Goal: Task Accomplishment & Management: Use online tool/utility

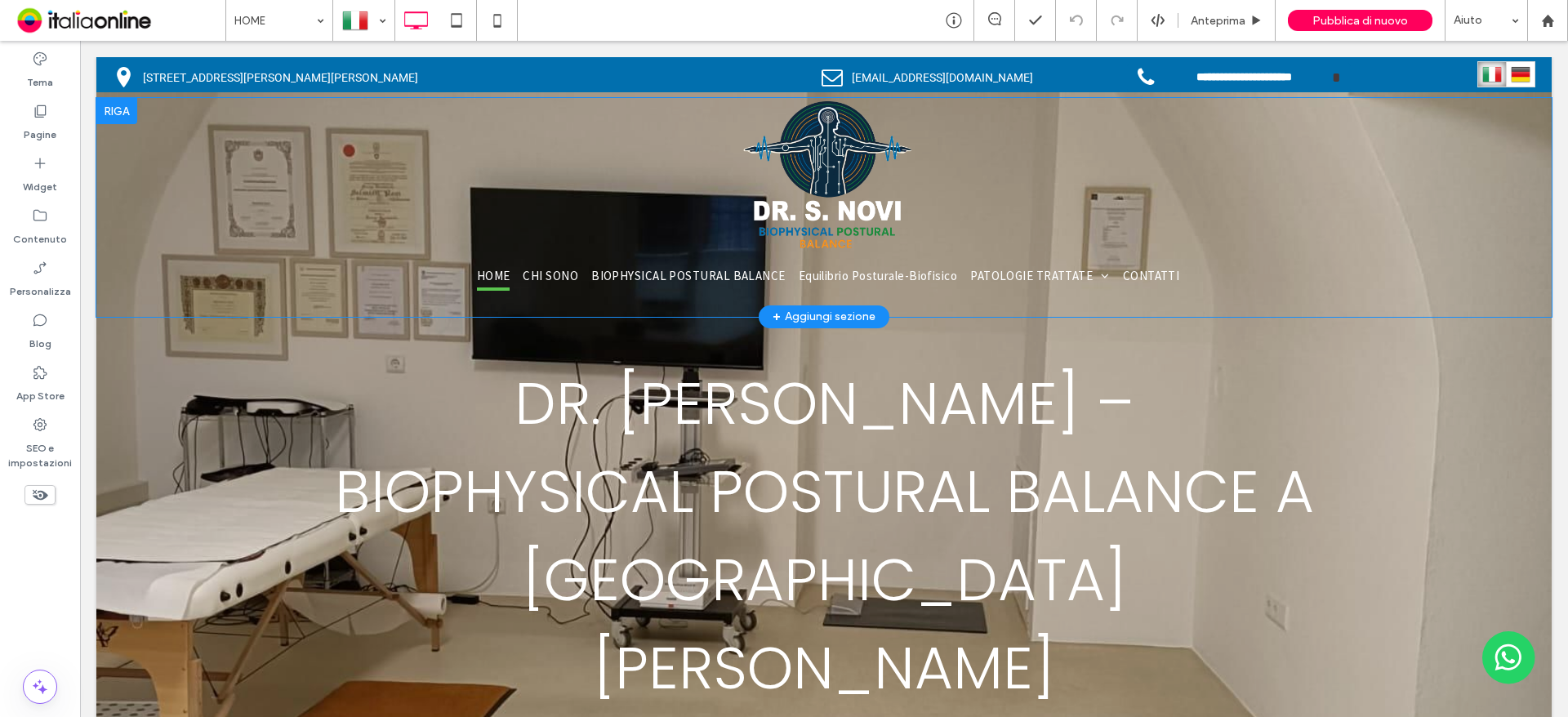
click at [113, 100] on div at bounding box center [117, 111] width 41 height 26
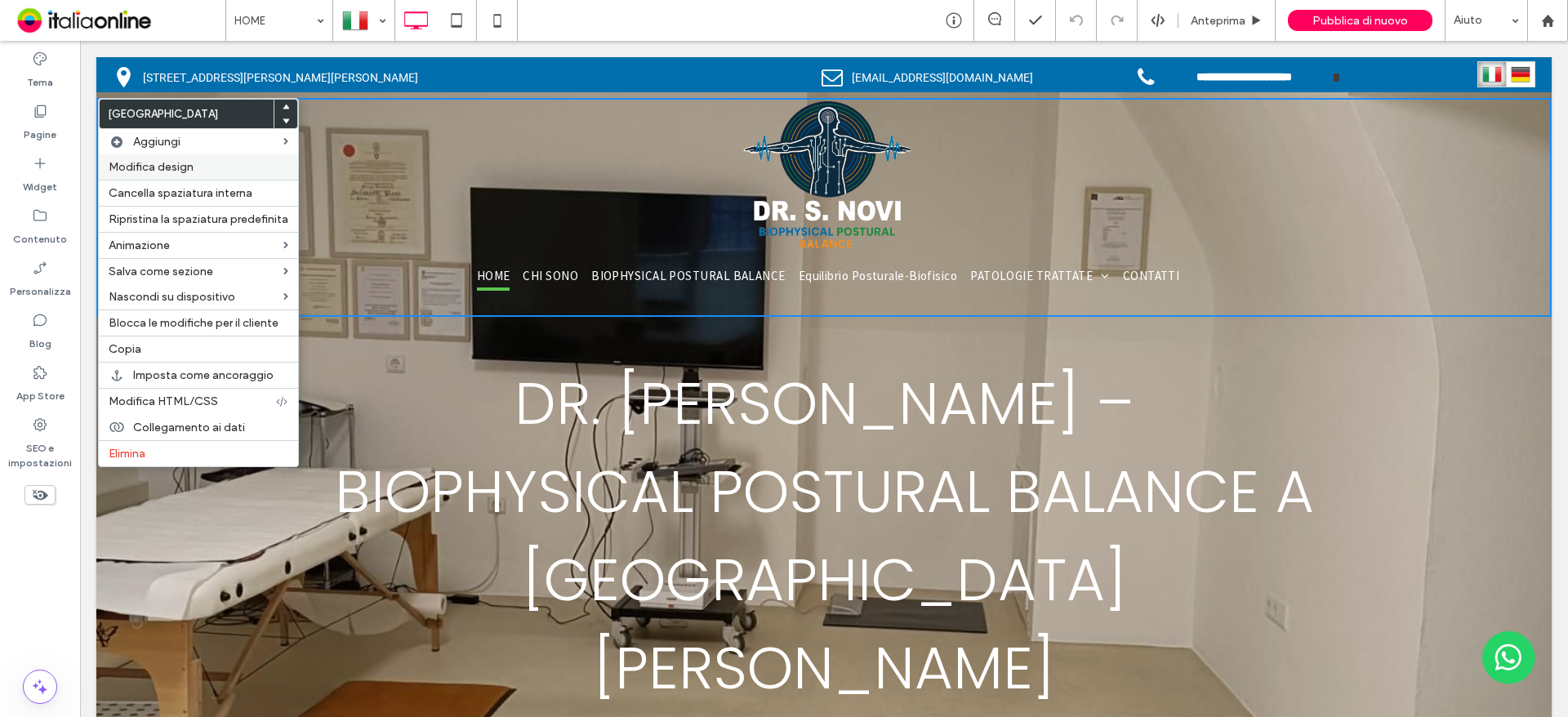
click at [168, 164] on span "Modifica design" at bounding box center [151, 167] width 85 height 14
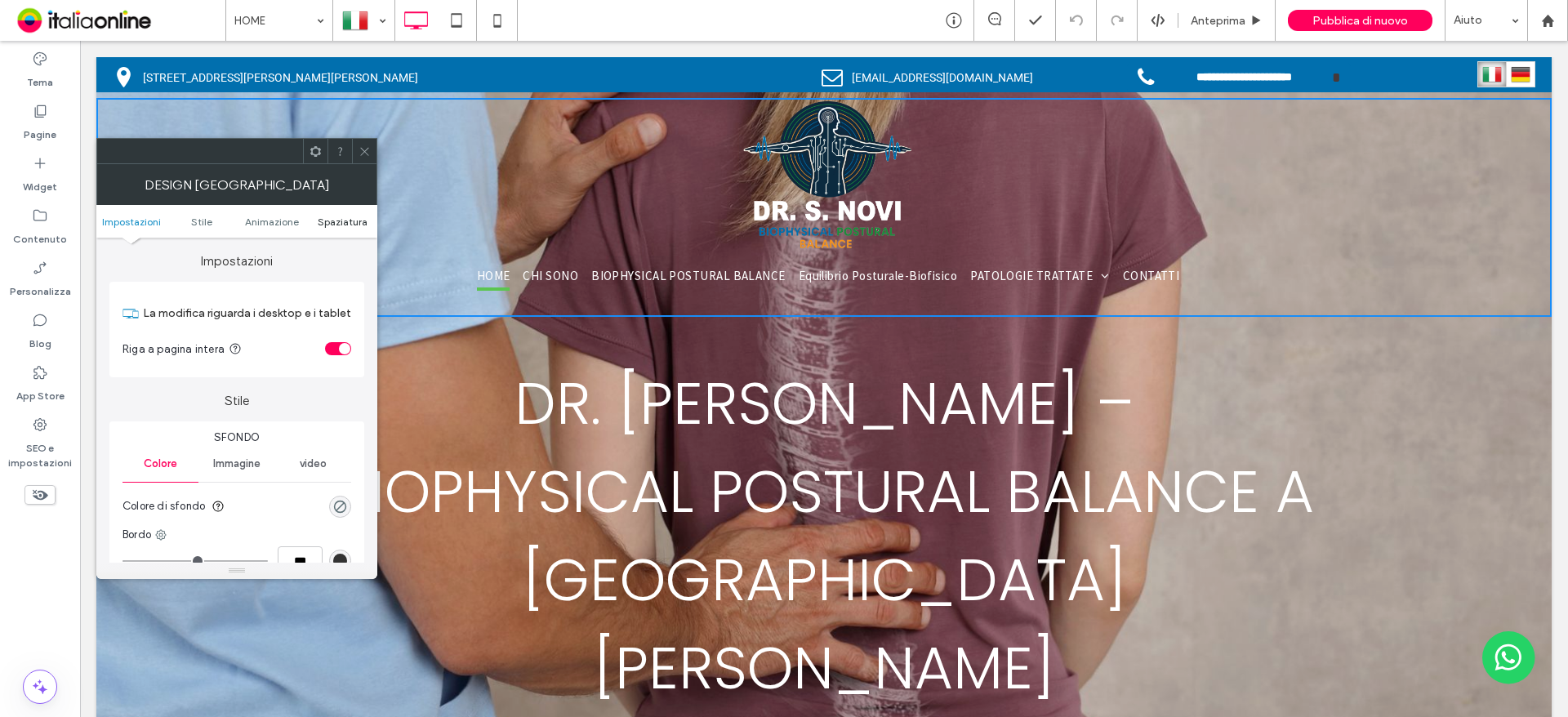
click at [343, 219] on span "Spaziatura" at bounding box center [342, 221] width 50 height 12
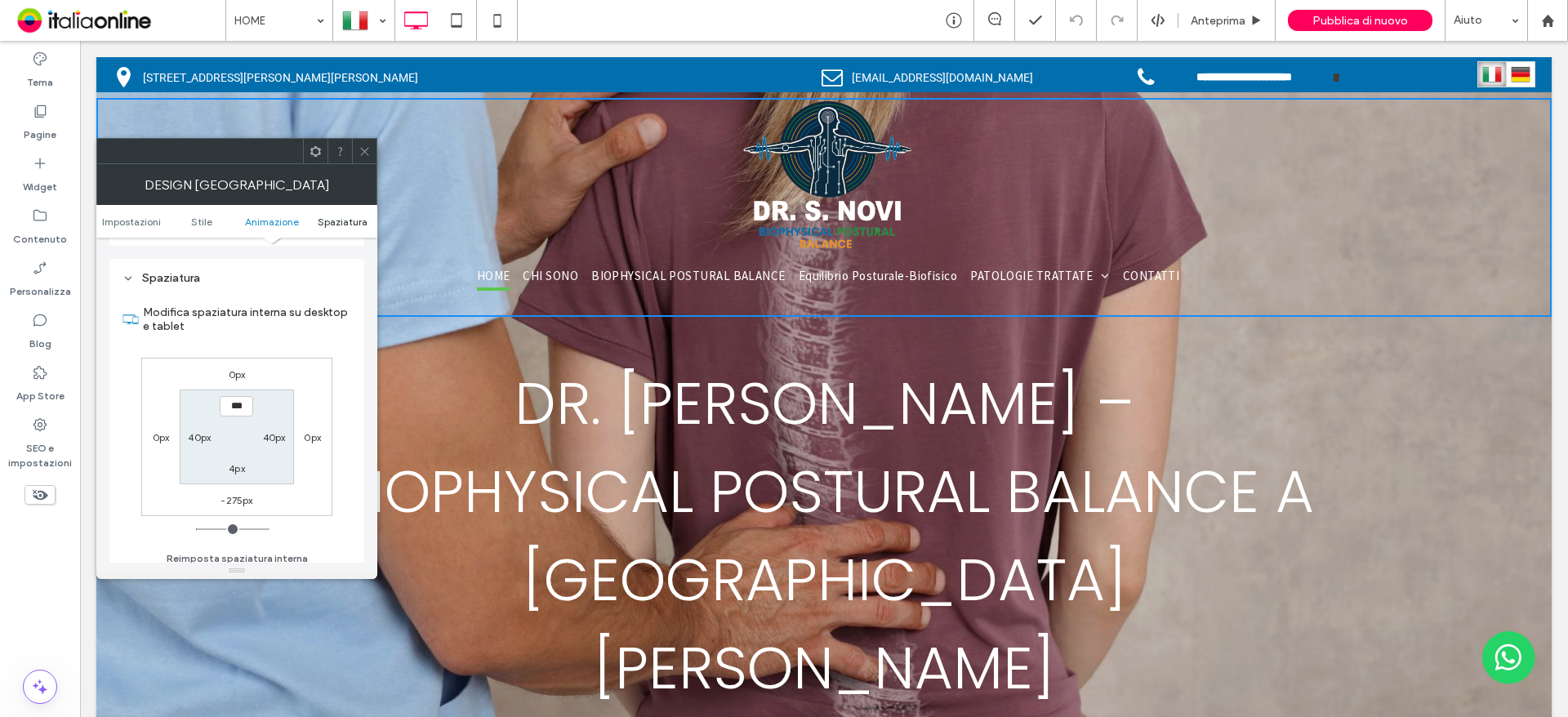
scroll to position [462, 0]
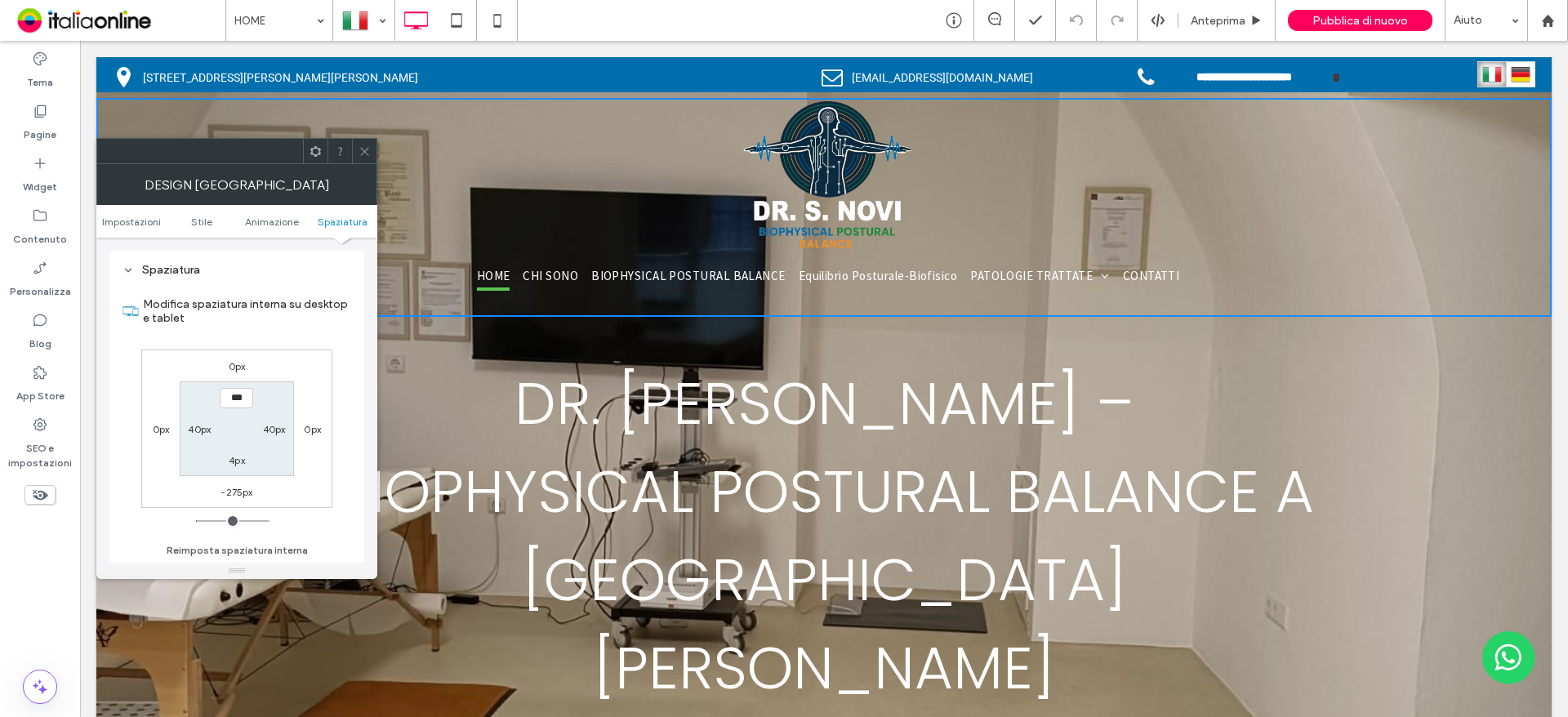
click at [362, 168] on div "Design [GEOGRAPHIC_DATA]" at bounding box center [237, 184] width 281 height 41
click at [365, 145] on icon at bounding box center [364, 151] width 12 height 12
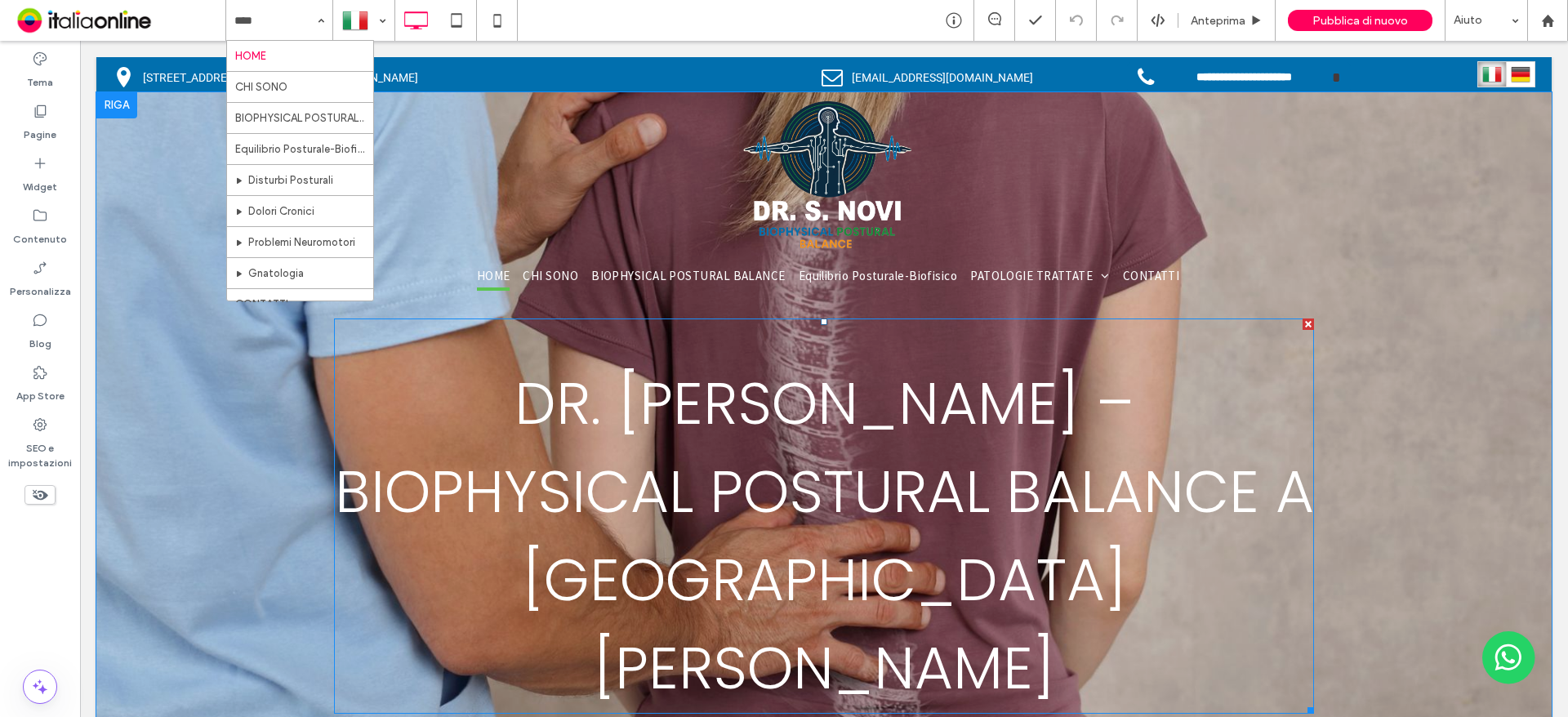
click at [694, 376] on span "DR. [PERSON_NAME] – Biophysical Postural Balance a [GEOGRAPHIC_DATA][PERSON_NAM…" at bounding box center [825, 535] width 979 height 347
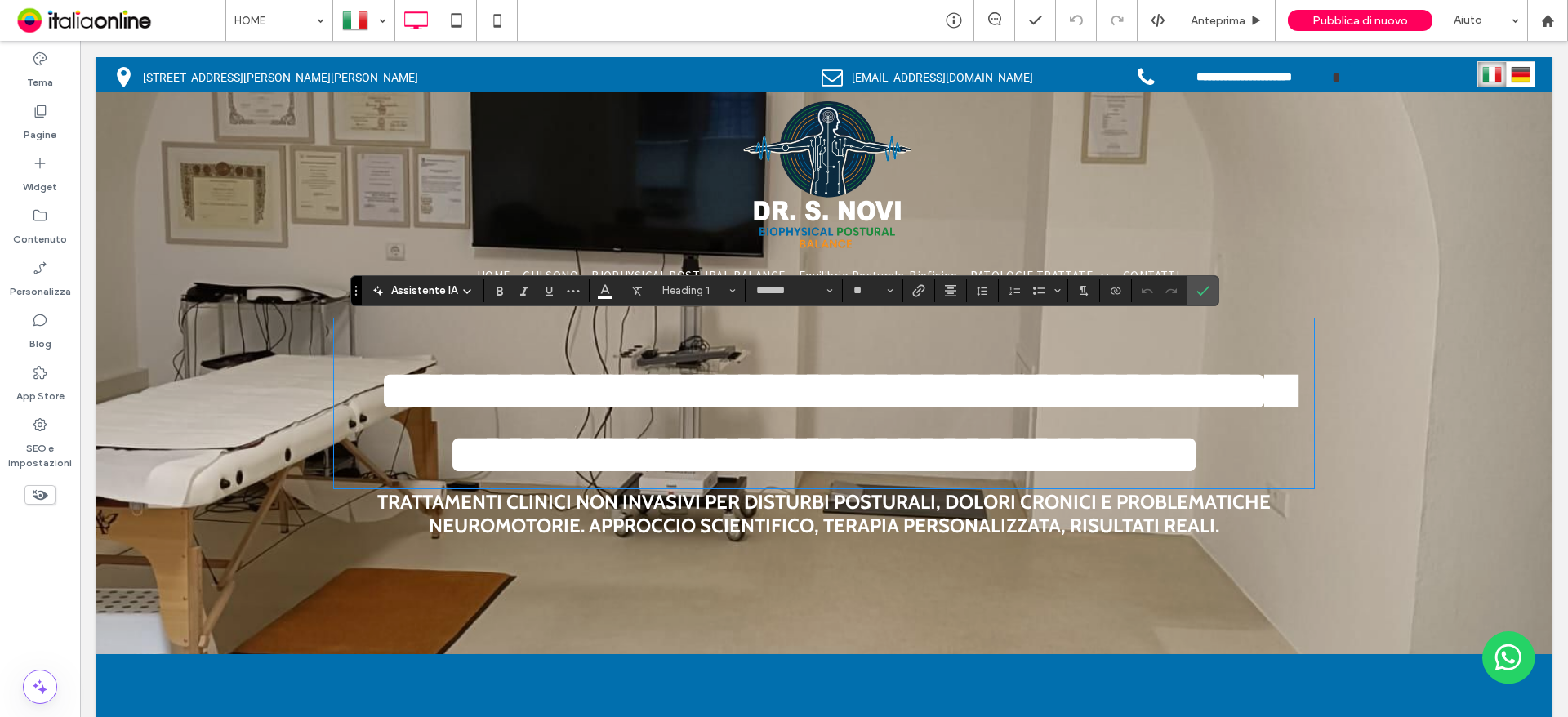
click at [575, 334] on div "**********" at bounding box center [824, 403] width 980 height 170
drag, startPoint x: 492, startPoint y: 335, endPoint x: 939, endPoint y: 377, distance: 449.0
click at [896, 378] on div "**********" at bounding box center [824, 403] width 980 height 170
click at [1200, 284] on icon "Conferma" at bounding box center [1203, 291] width 13 height 13
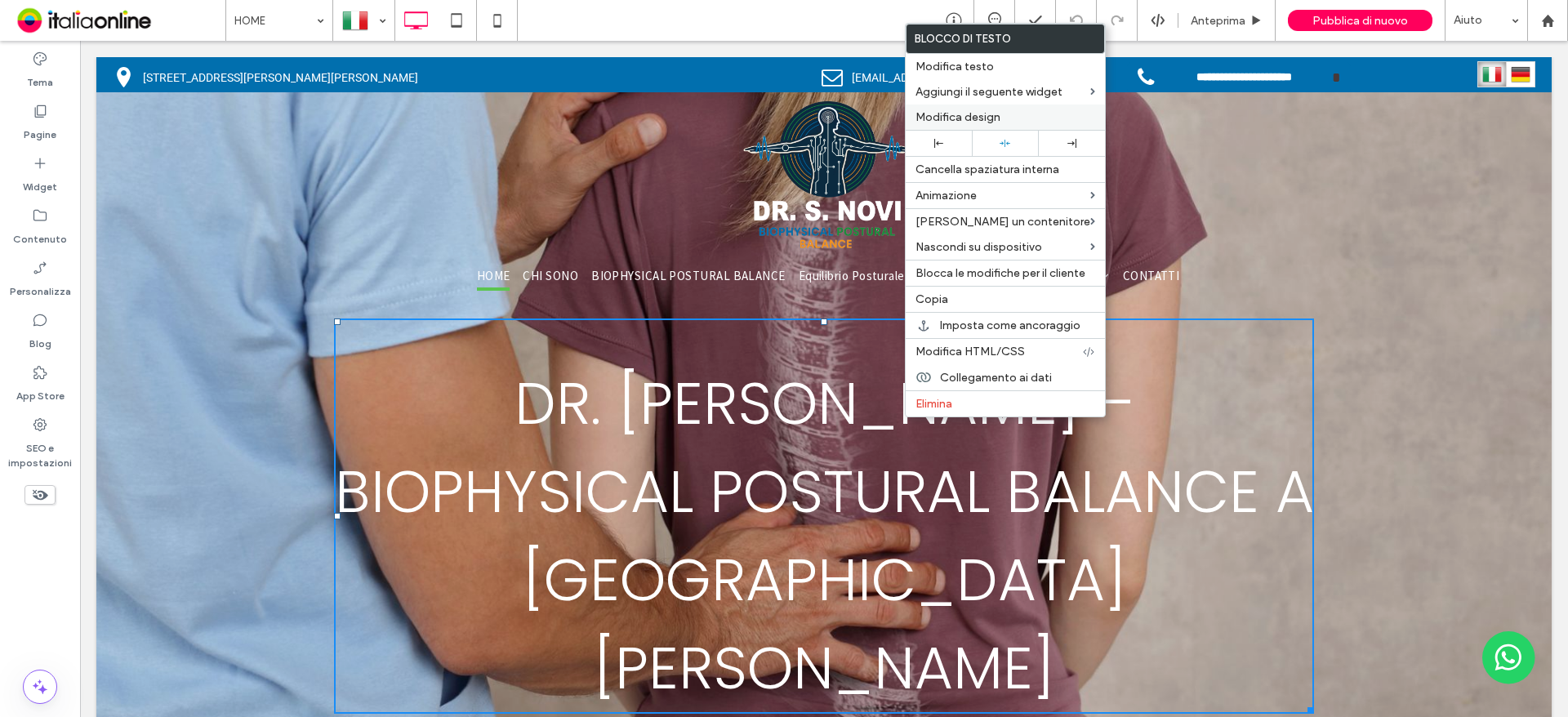
click at [953, 114] on span "Modifica design" at bounding box center [958, 117] width 85 height 14
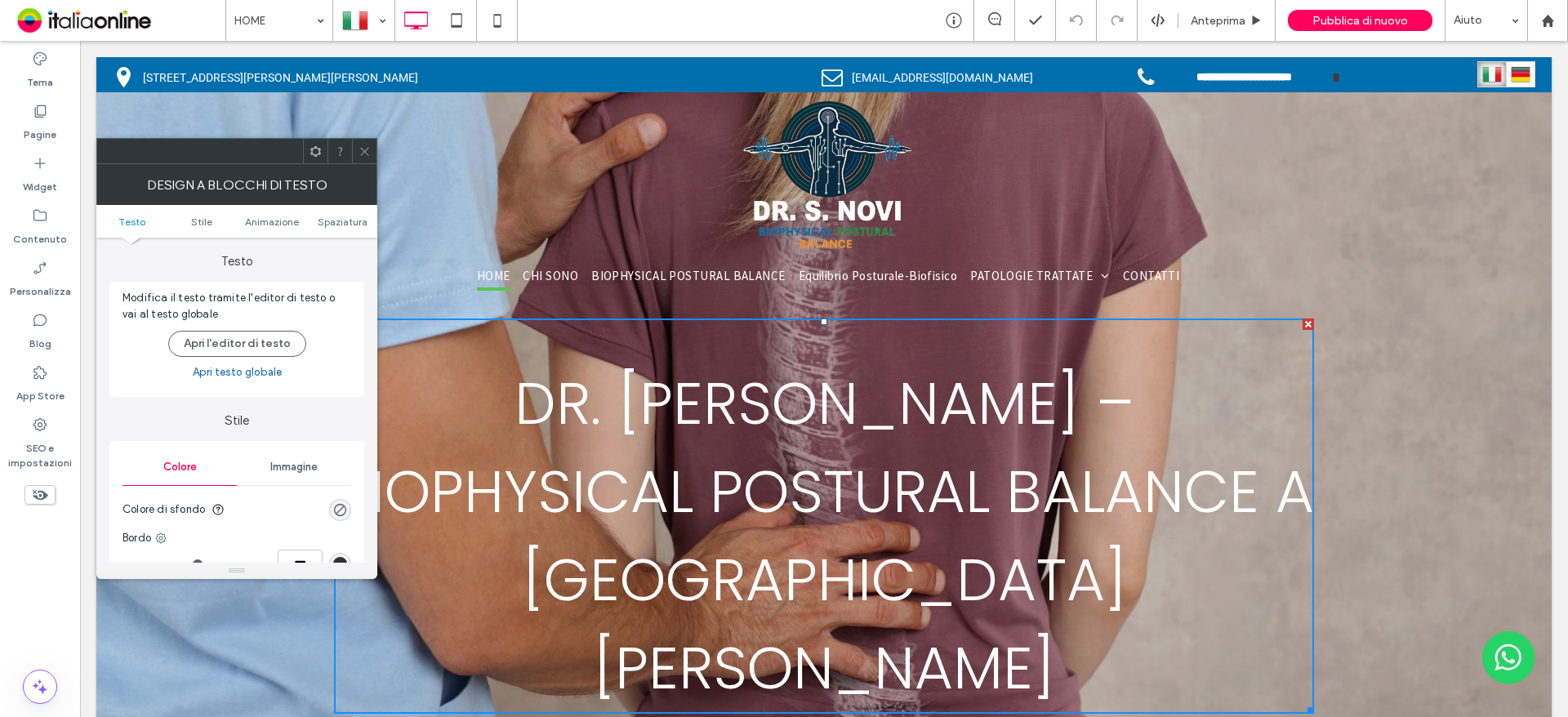
click at [338, 207] on ul "Testo Stile Animazione Spaziatura" at bounding box center [237, 221] width 281 height 32
click at [334, 217] on span "Spaziatura" at bounding box center [342, 221] width 50 height 12
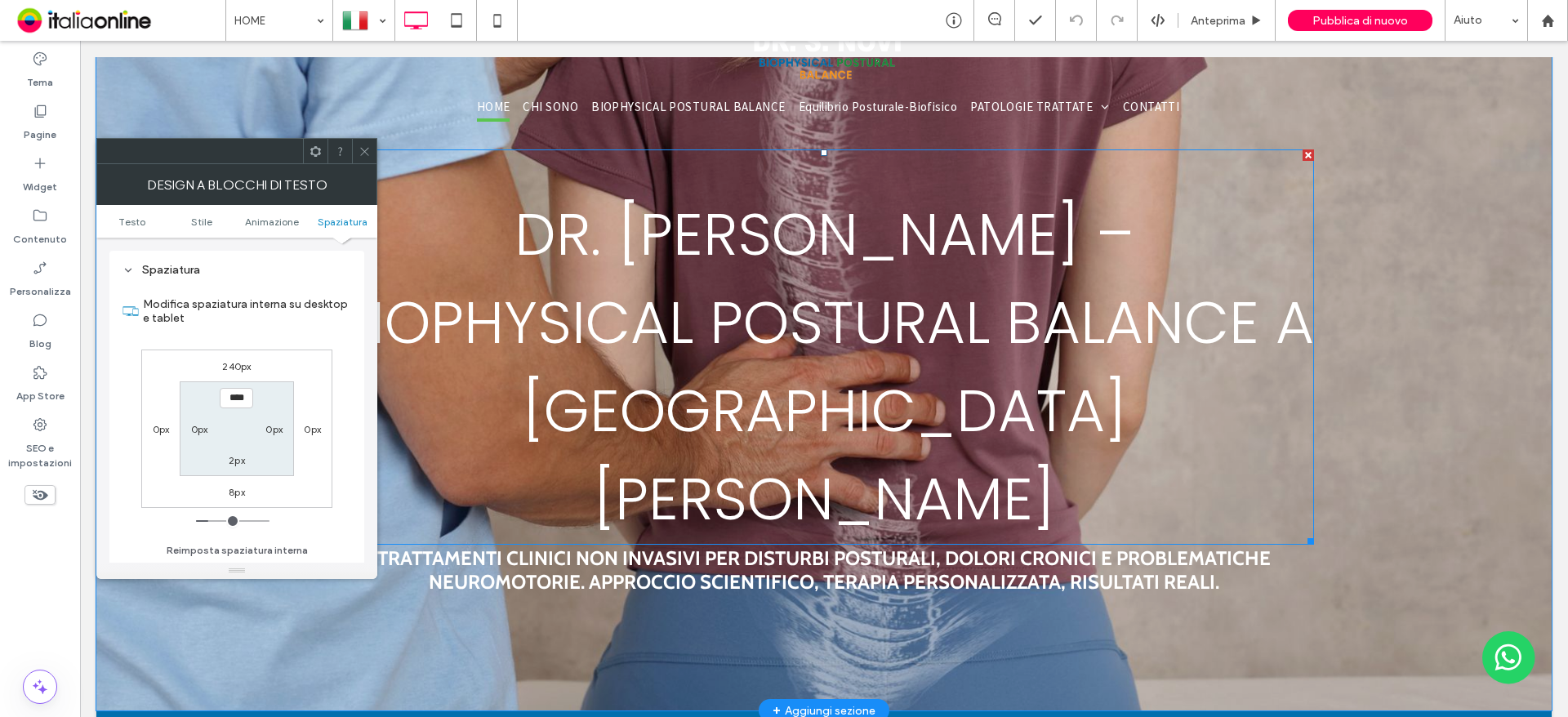
scroll to position [245, 0]
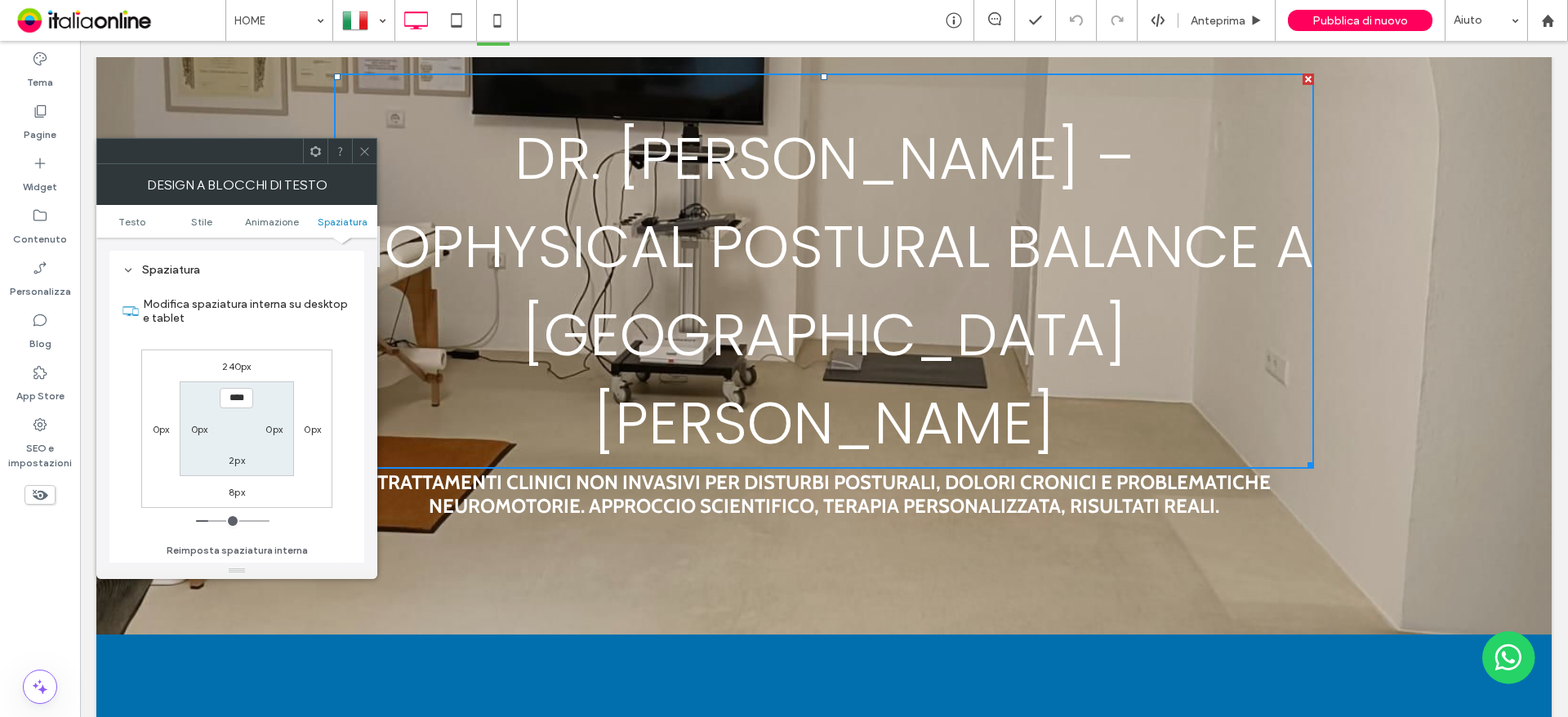
click at [370, 154] on icon at bounding box center [364, 151] width 12 height 12
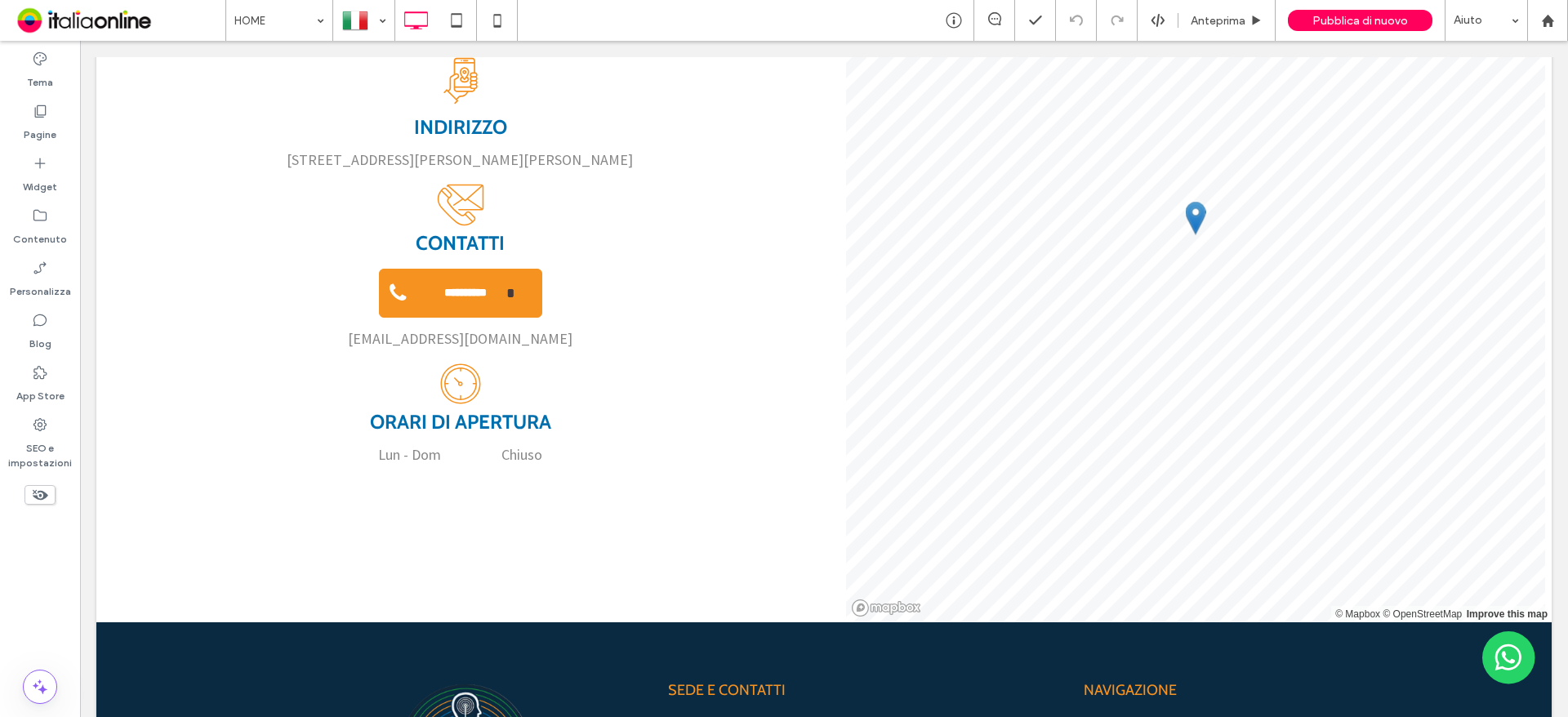
scroll to position [3184, 0]
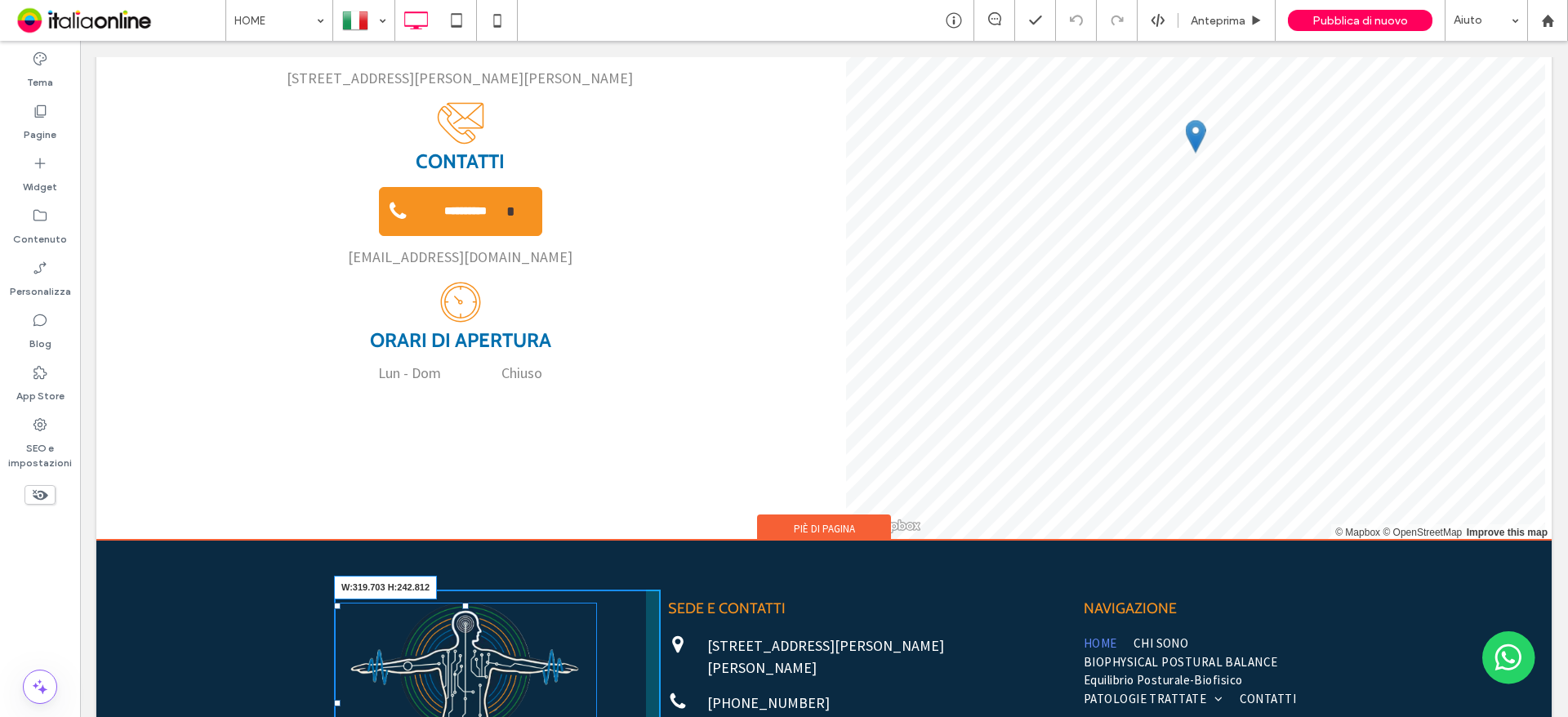
click at [590, 679] on div "W:319.703 H:242.812 Click To Paste" at bounding box center [497, 708] width 327 height 238
click at [639, 659] on div "Click To Paste" at bounding box center [497, 707] width 327 height 236
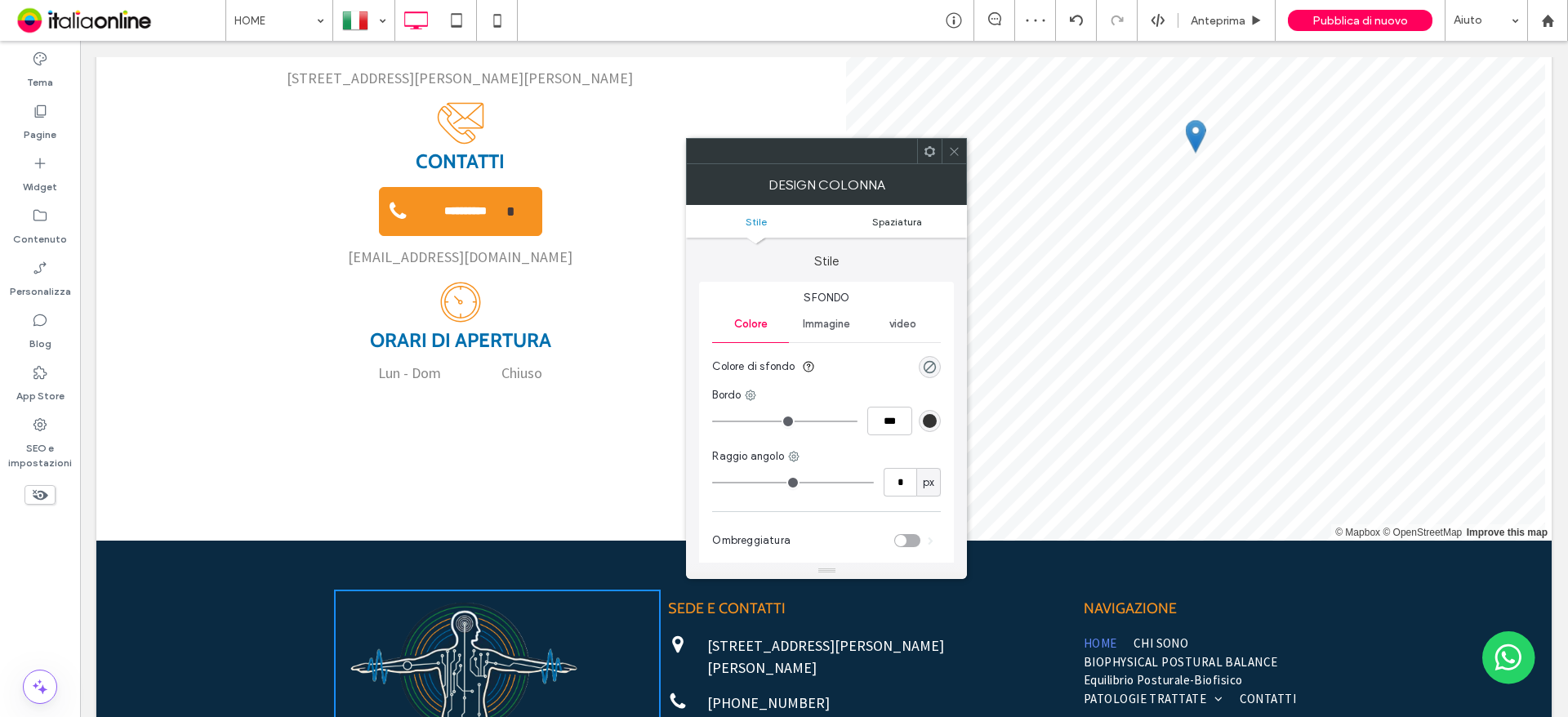
click at [877, 218] on span "Spaziatura" at bounding box center [898, 221] width 50 height 12
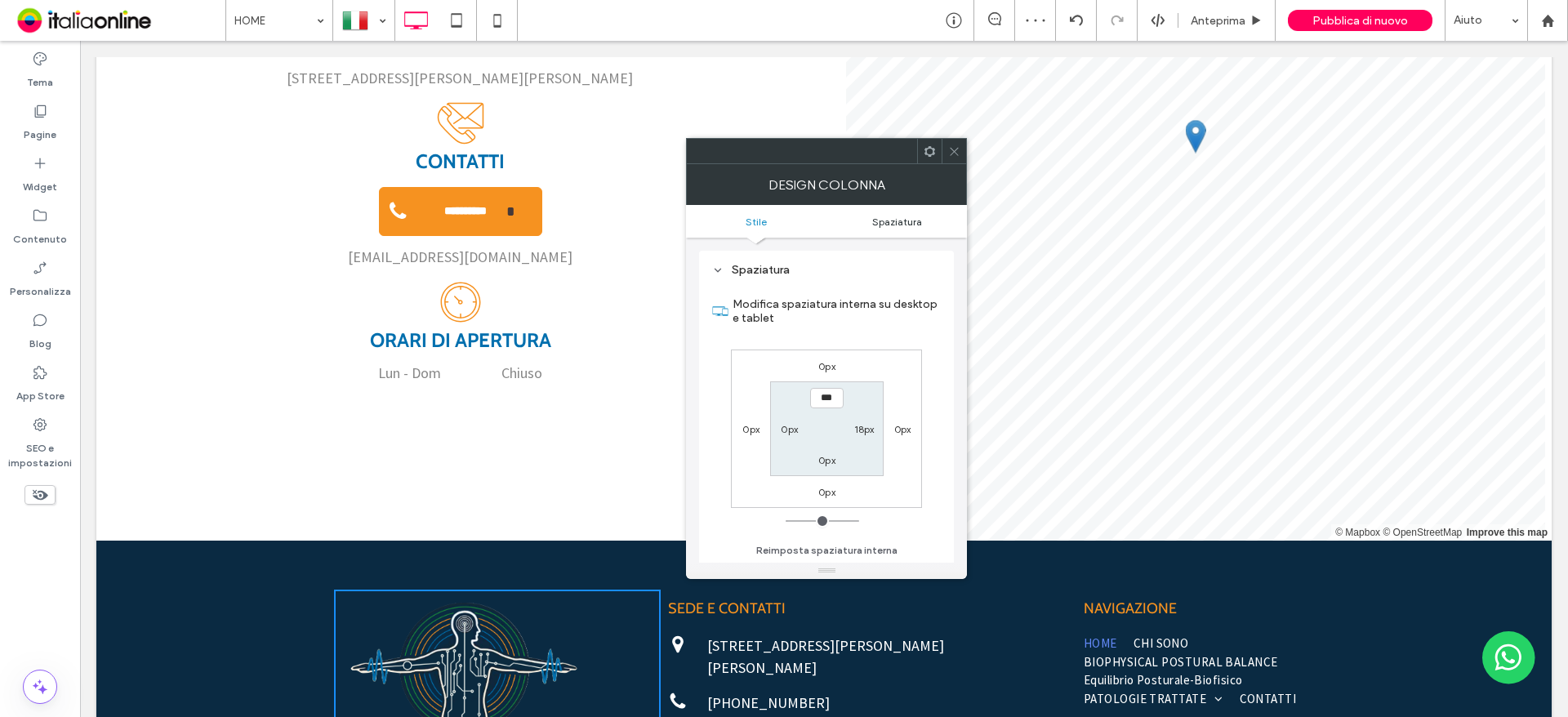
scroll to position [331, 0]
click at [952, 155] on icon at bounding box center [954, 151] width 12 height 12
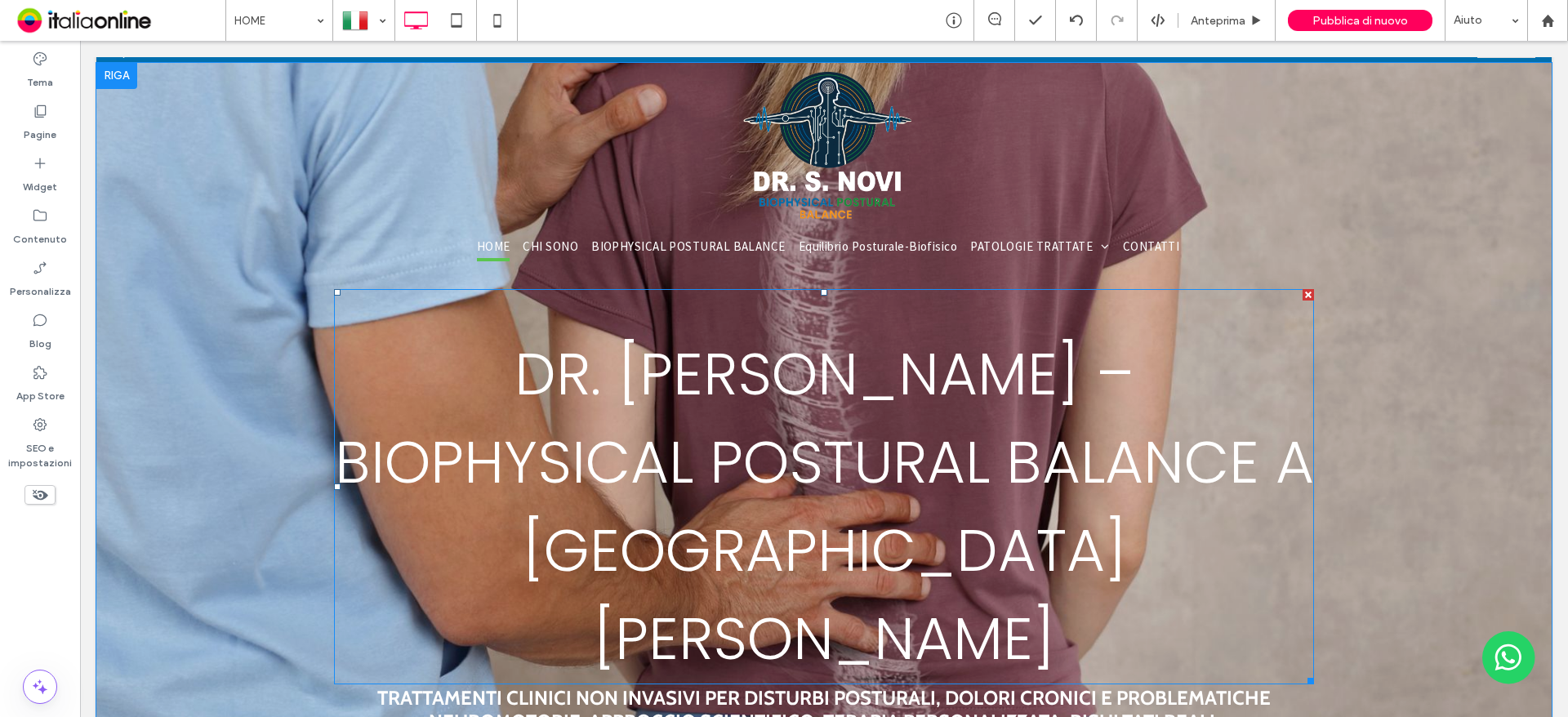
scroll to position [0, 0]
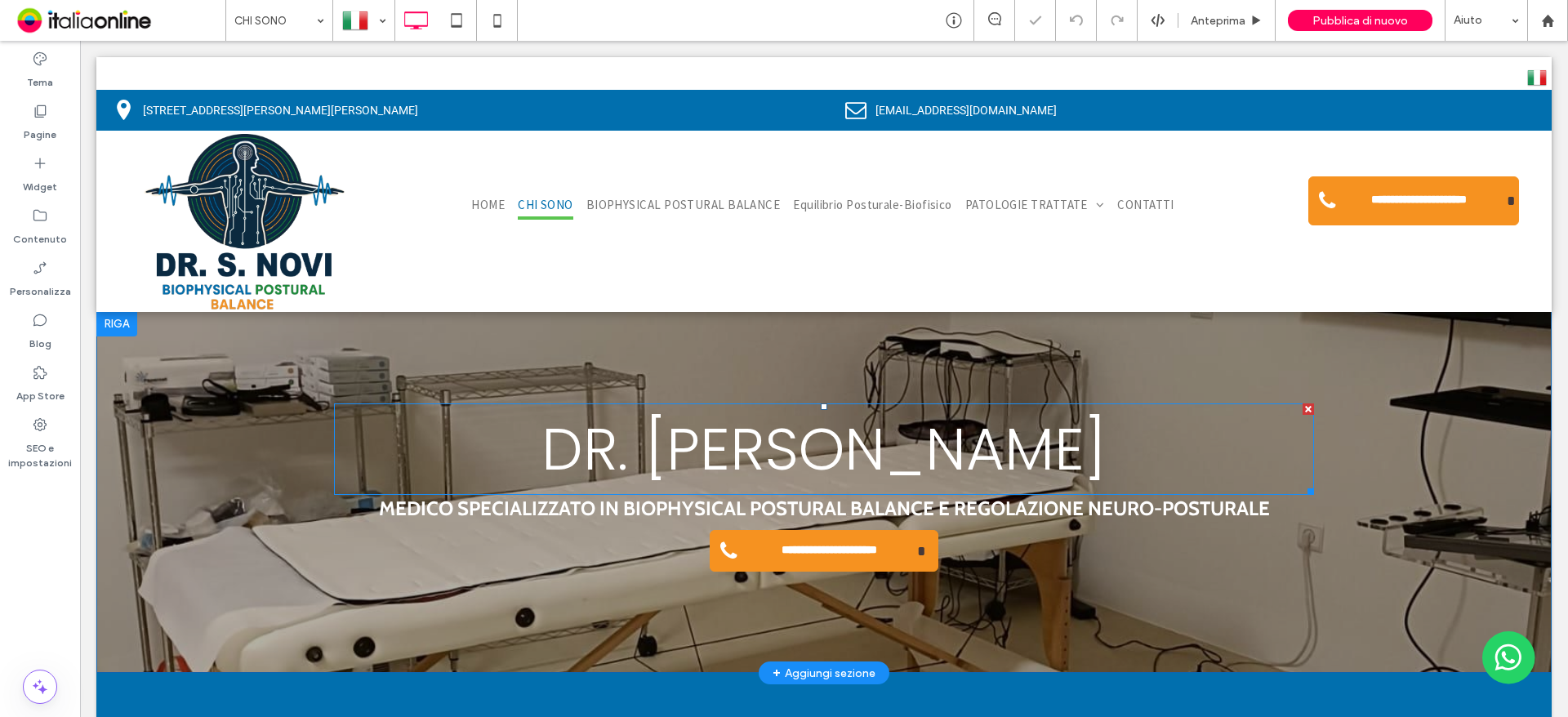
drag, startPoint x: 347, startPoint y: 123, endPoint x: 556, endPoint y: 471, distance: 405.9
click at [556, 471] on span "Dr. [PERSON_NAME]" at bounding box center [824, 448] width 566 height 82
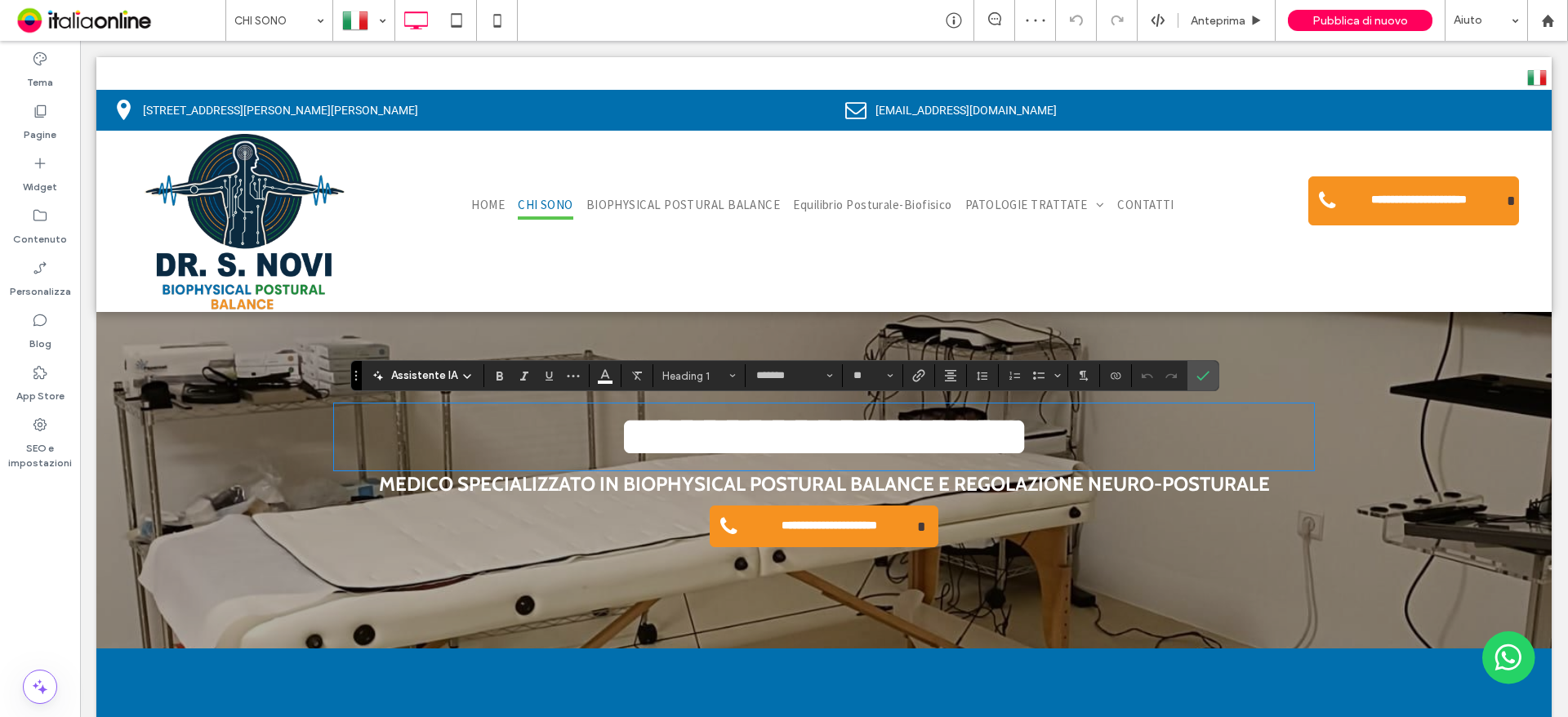
click at [618, 463] on span "**********" at bounding box center [824, 436] width 412 height 58
click at [1197, 370] on icon "Conferma" at bounding box center [1203, 376] width 13 height 13
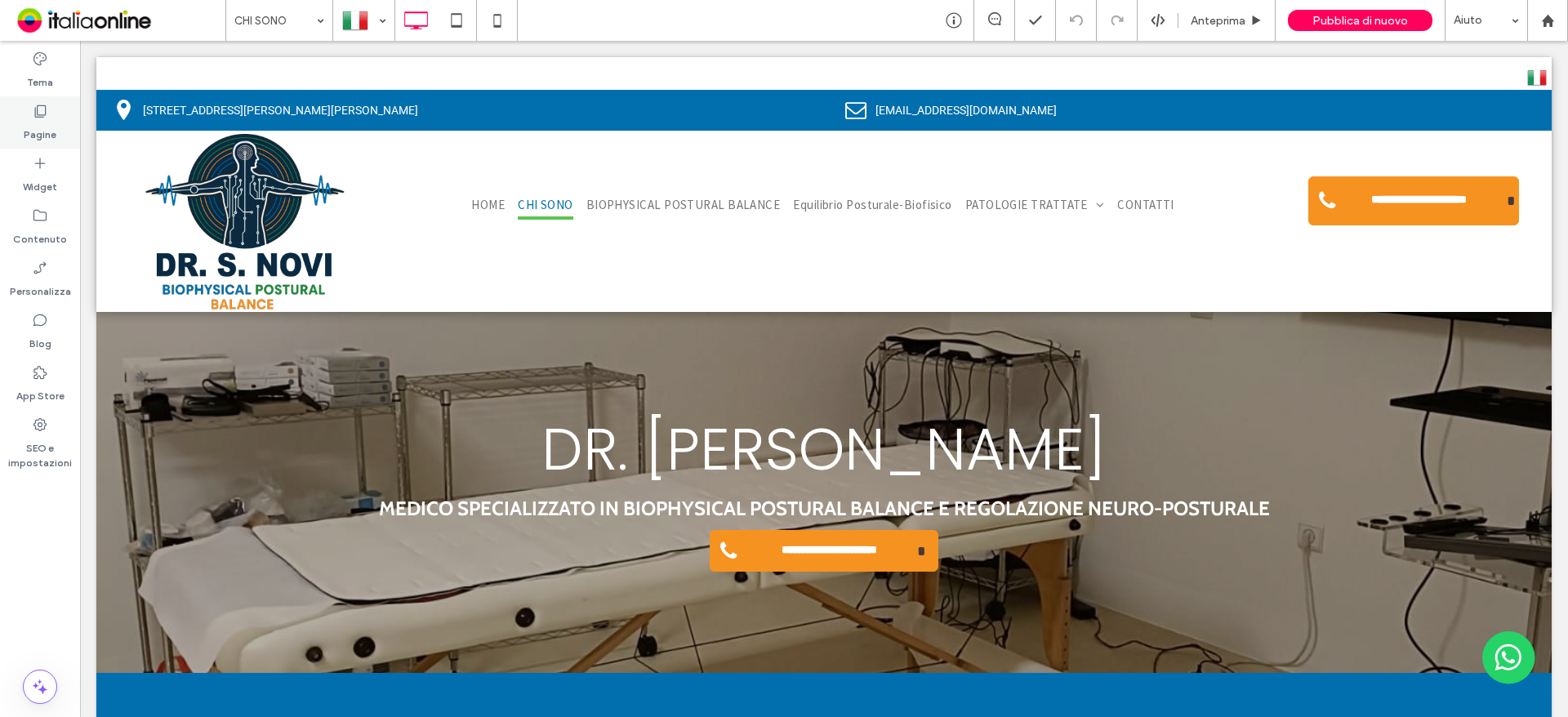
click at [42, 125] on label "Pagine" at bounding box center [40, 130] width 32 height 23
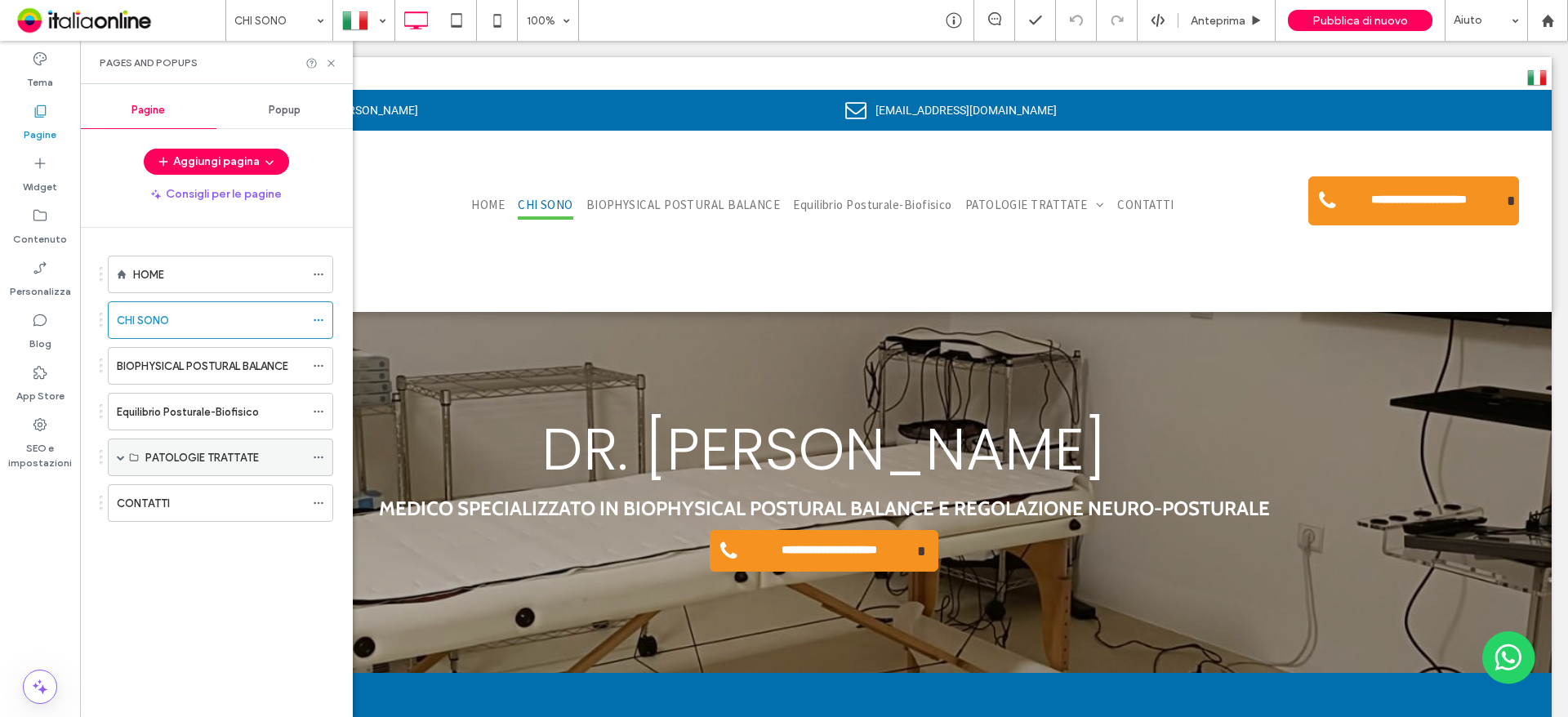
click at [116, 455] on div "PATOLOGIE TRATTATE" at bounding box center [220, 457] width 226 height 38
click at [121, 456] on span at bounding box center [120, 457] width 8 height 8
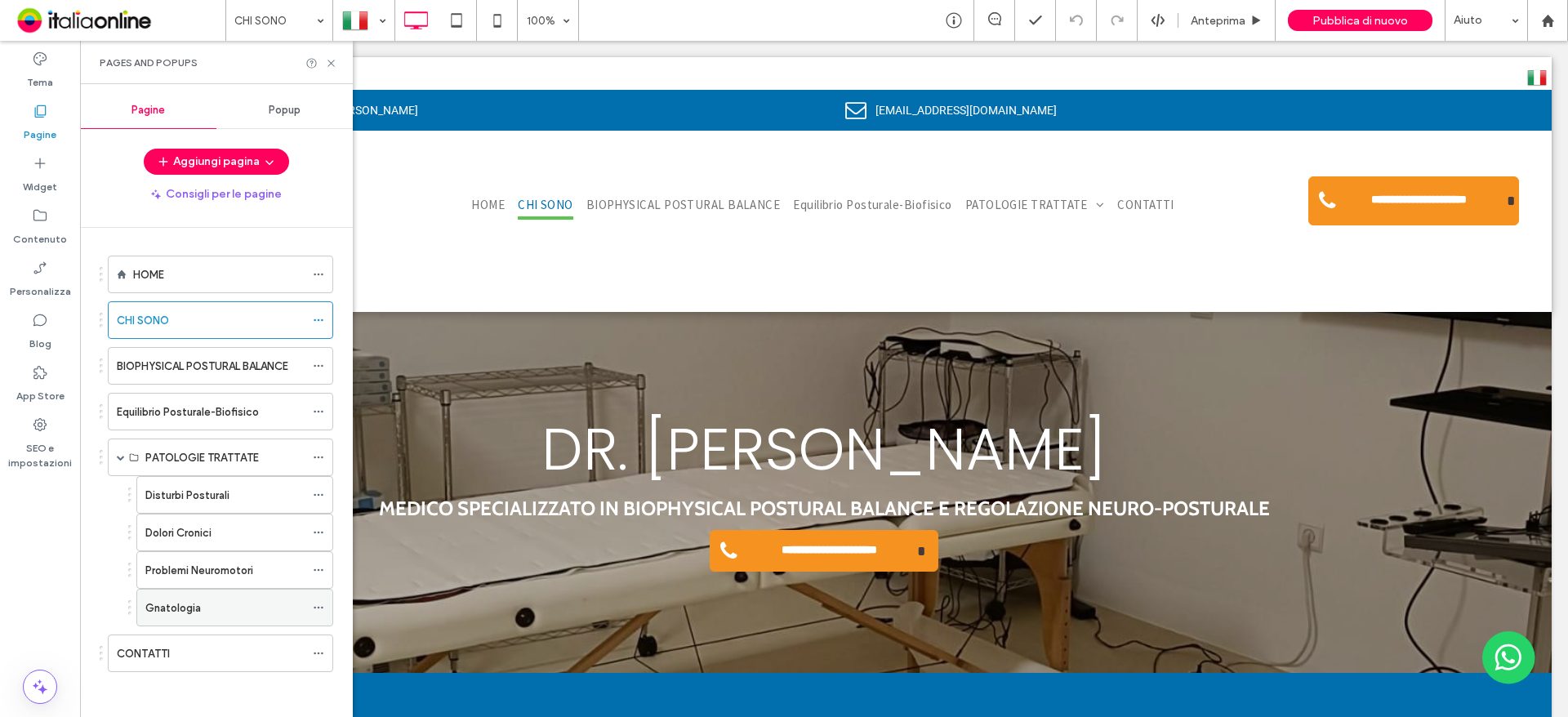
scroll to position [4, 0]
click at [189, 356] on label "BIOPHYSICAL POSTURAL BALANCE" at bounding box center [202, 362] width 171 height 29
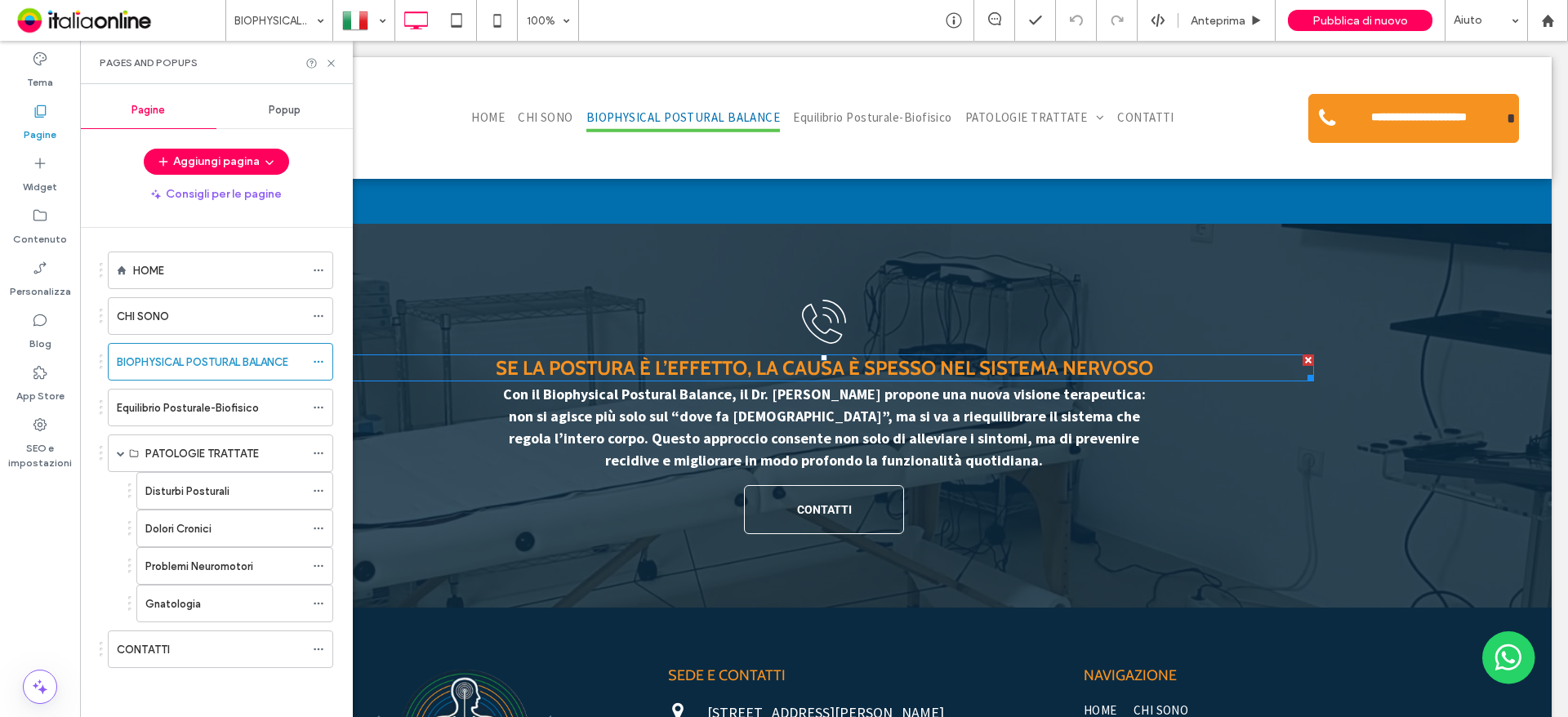
scroll to position [2867, 0]
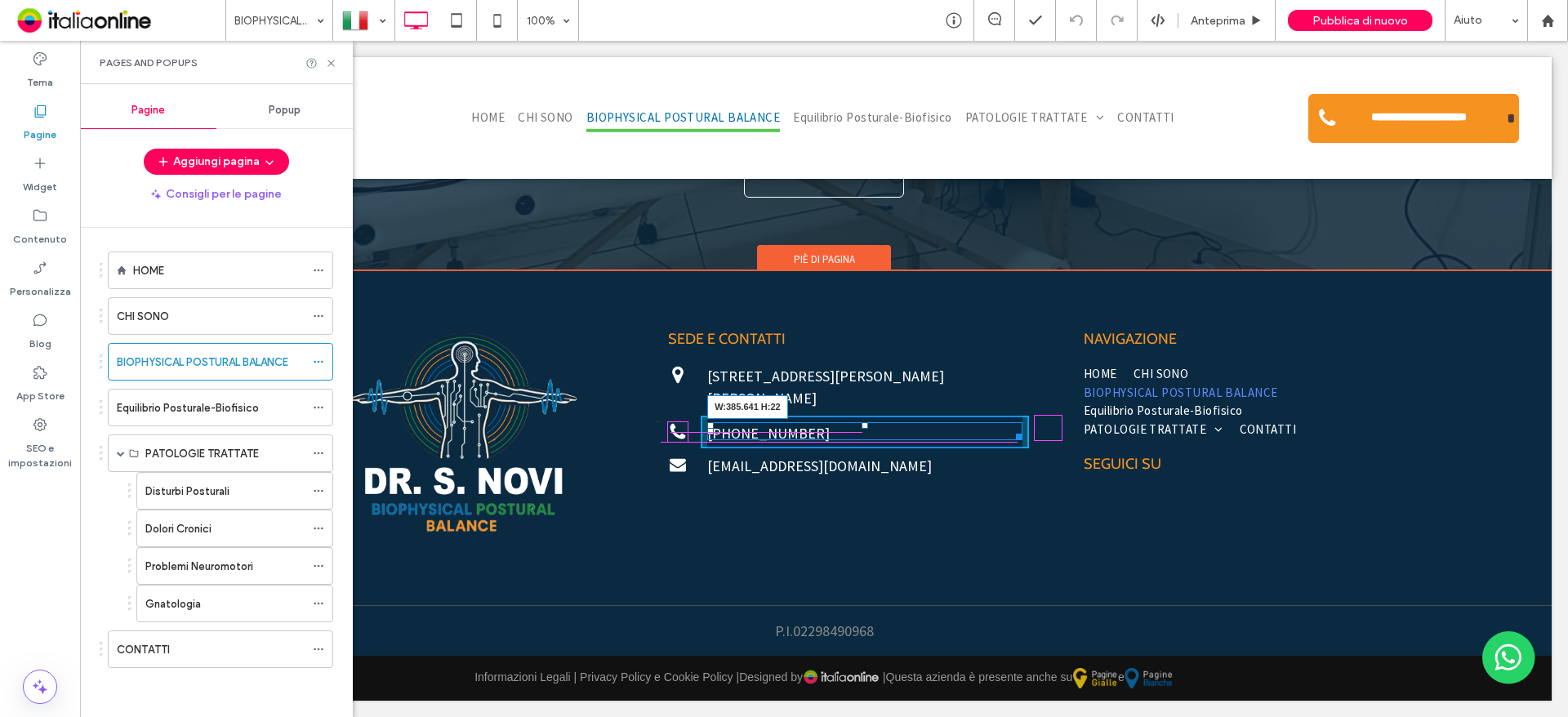
drag, startPoint x: 1003, startPoint y: 439, endPoint x: 1020, endPoint y: 439, distance: 17.0
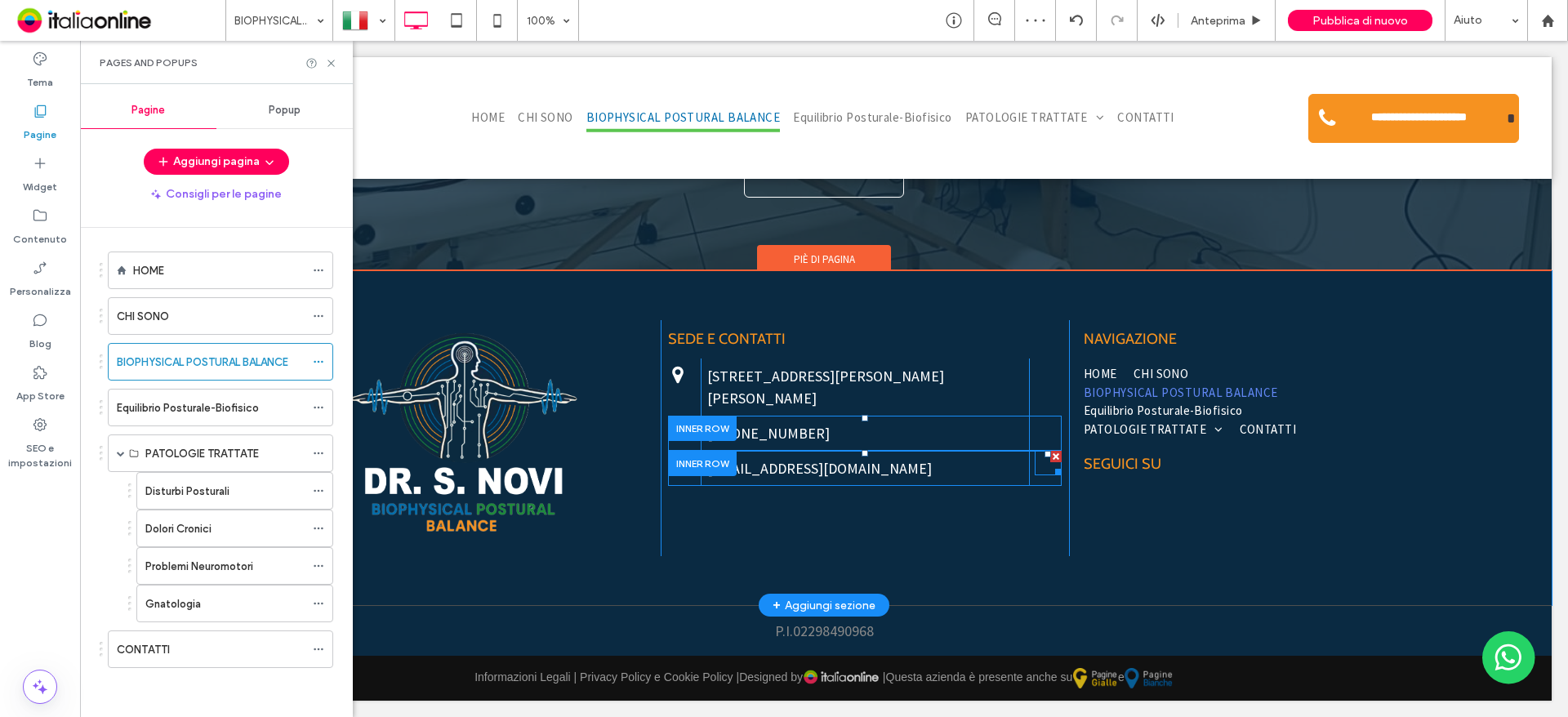
click at [1039, 469] on div at bounding box center [1048, 463] width 27 height 24
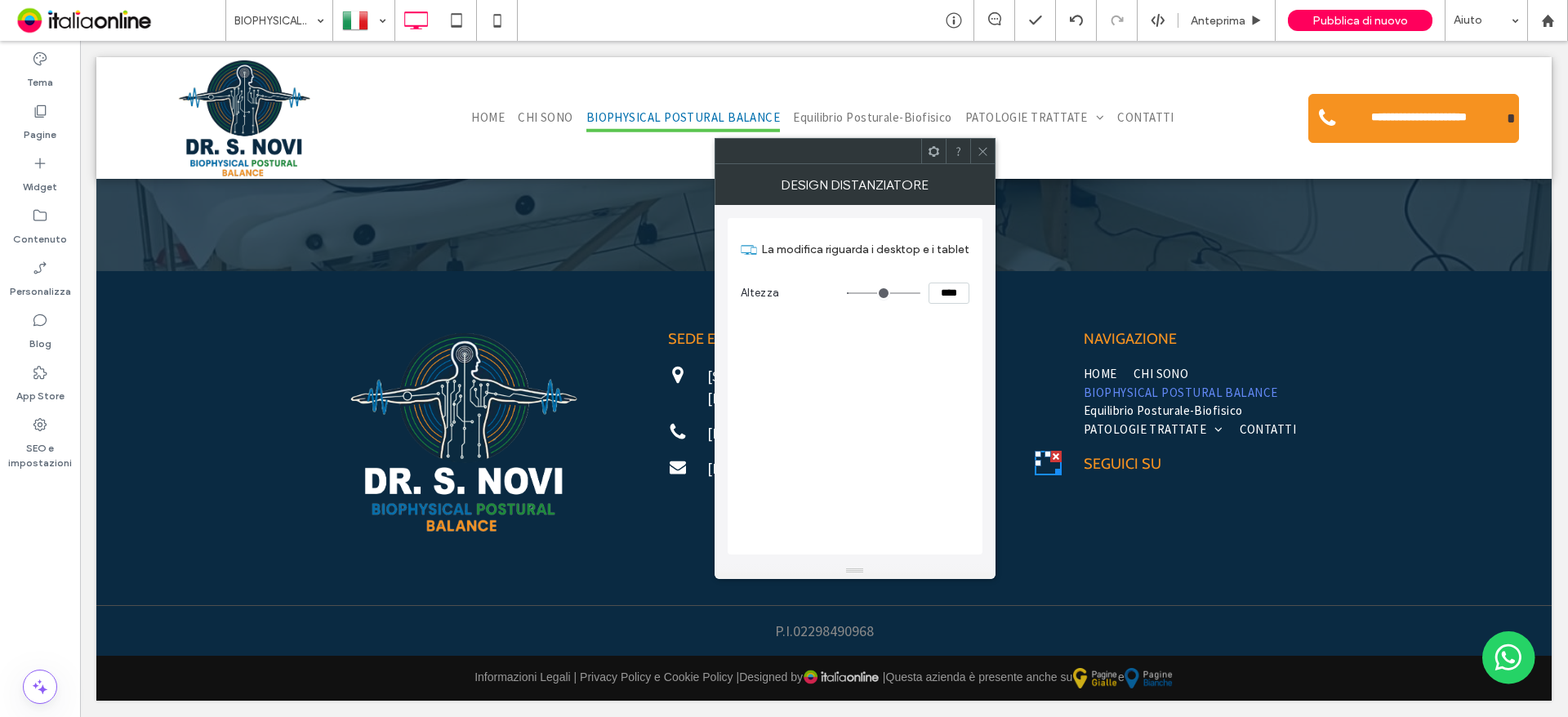
click at [982, 156] on icon at bounding box center [982, 151] width 12 height 12
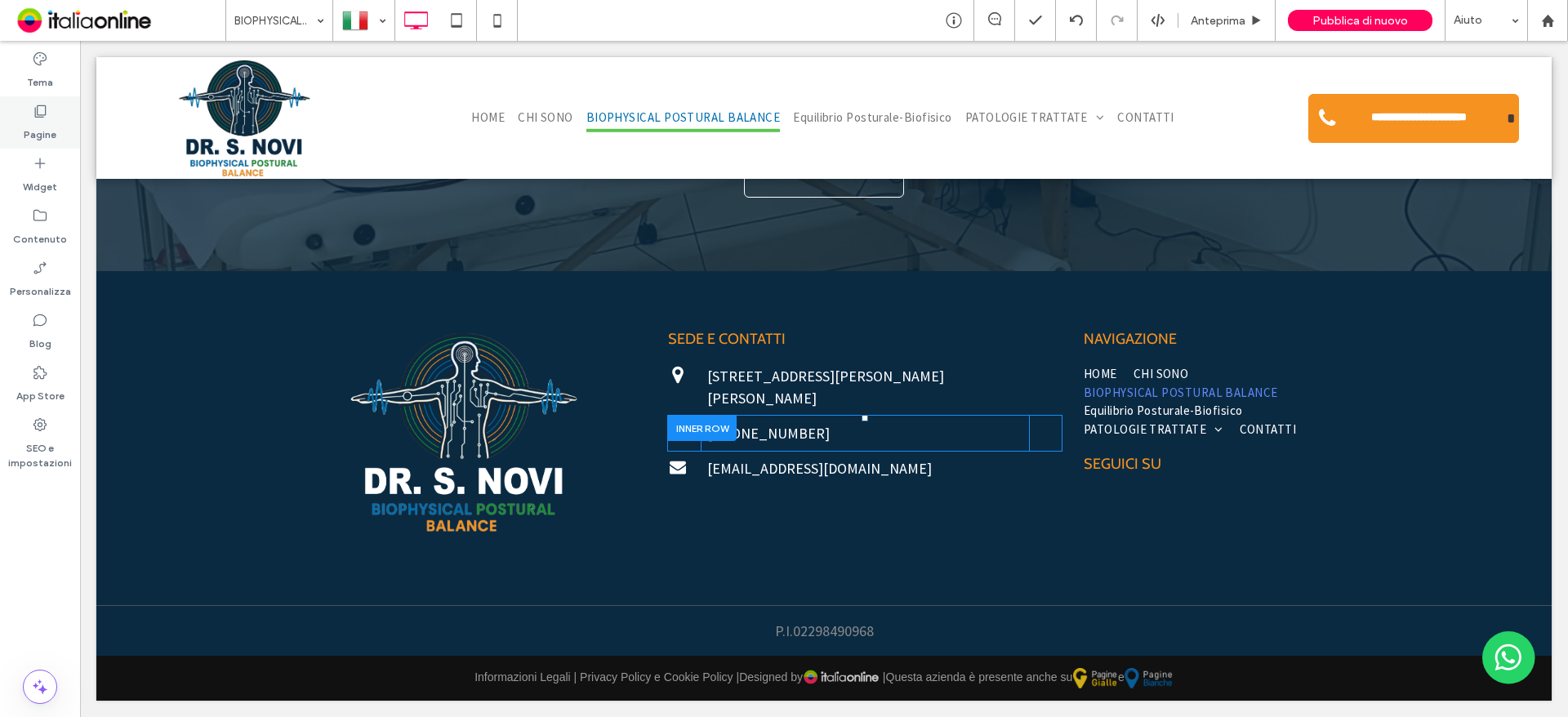
click at [31, 122] on label "Pagine" at bounding box center [40, 130] width 32 height 23
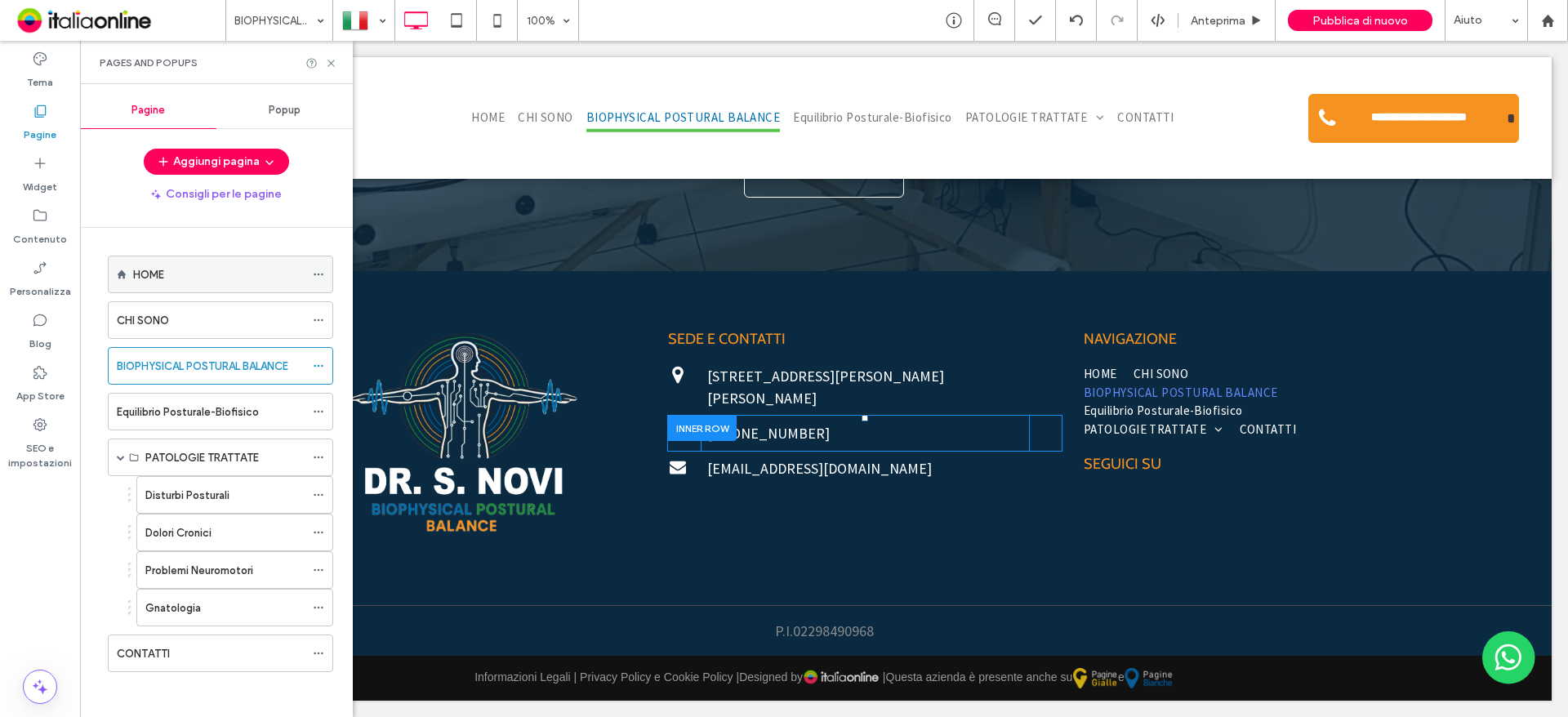
click at [191, 281] on div "HOME" at bounding box center [218, 275] width 171 height 18
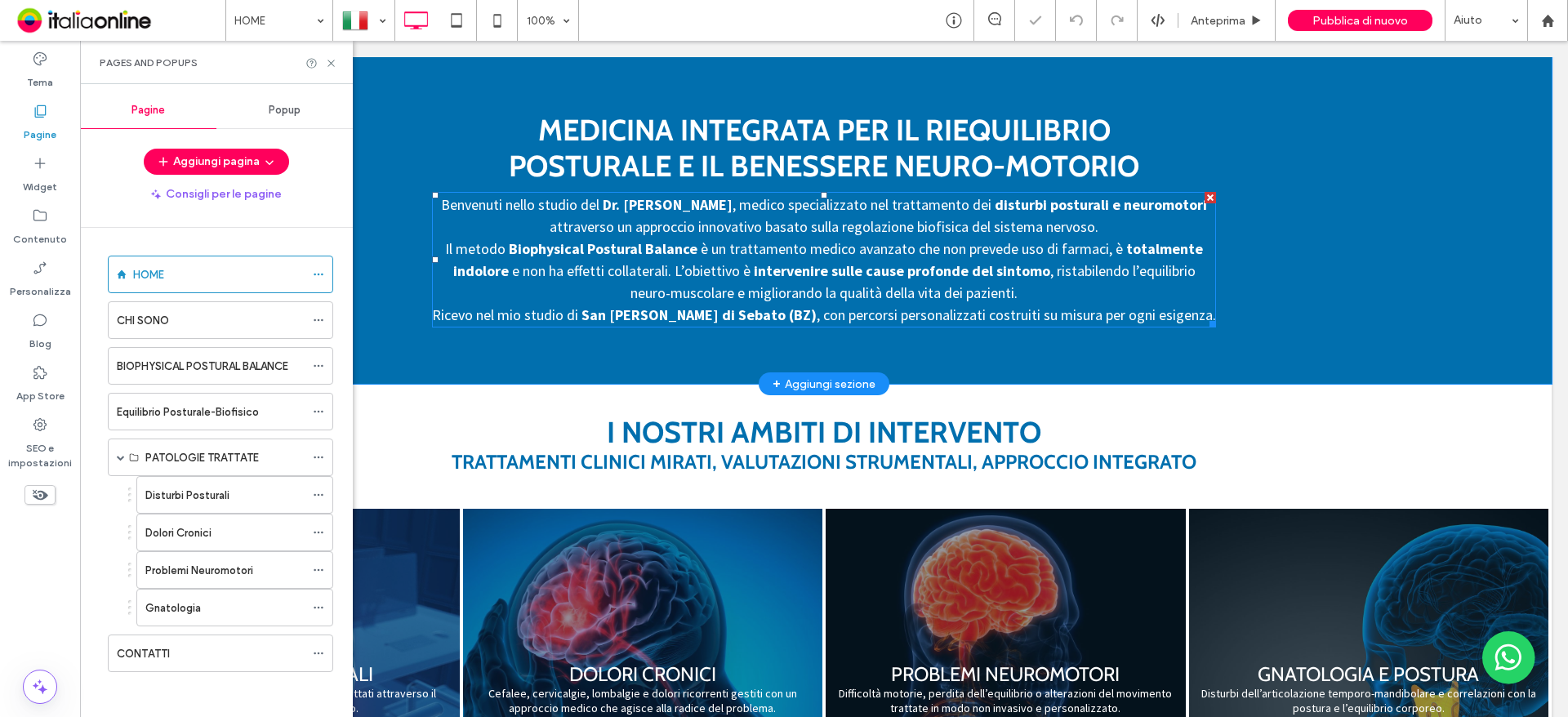
scroll to position [980, 0]
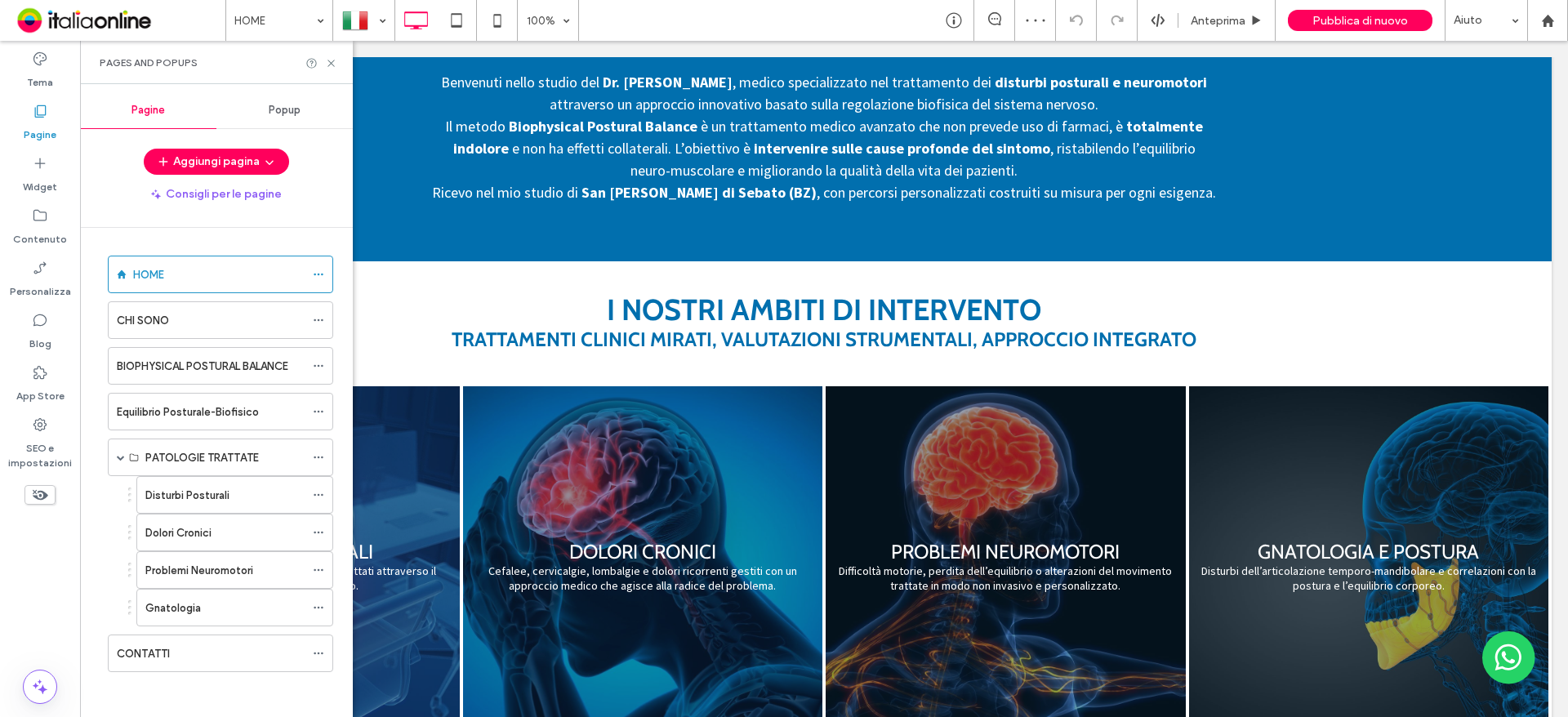
click at [332, 70] on div "Pages and Popups" at bounding box center [216, 62] width 273 height 43
click at [330, 68] on icon at bounding box center [330, 63] width 12 height 12
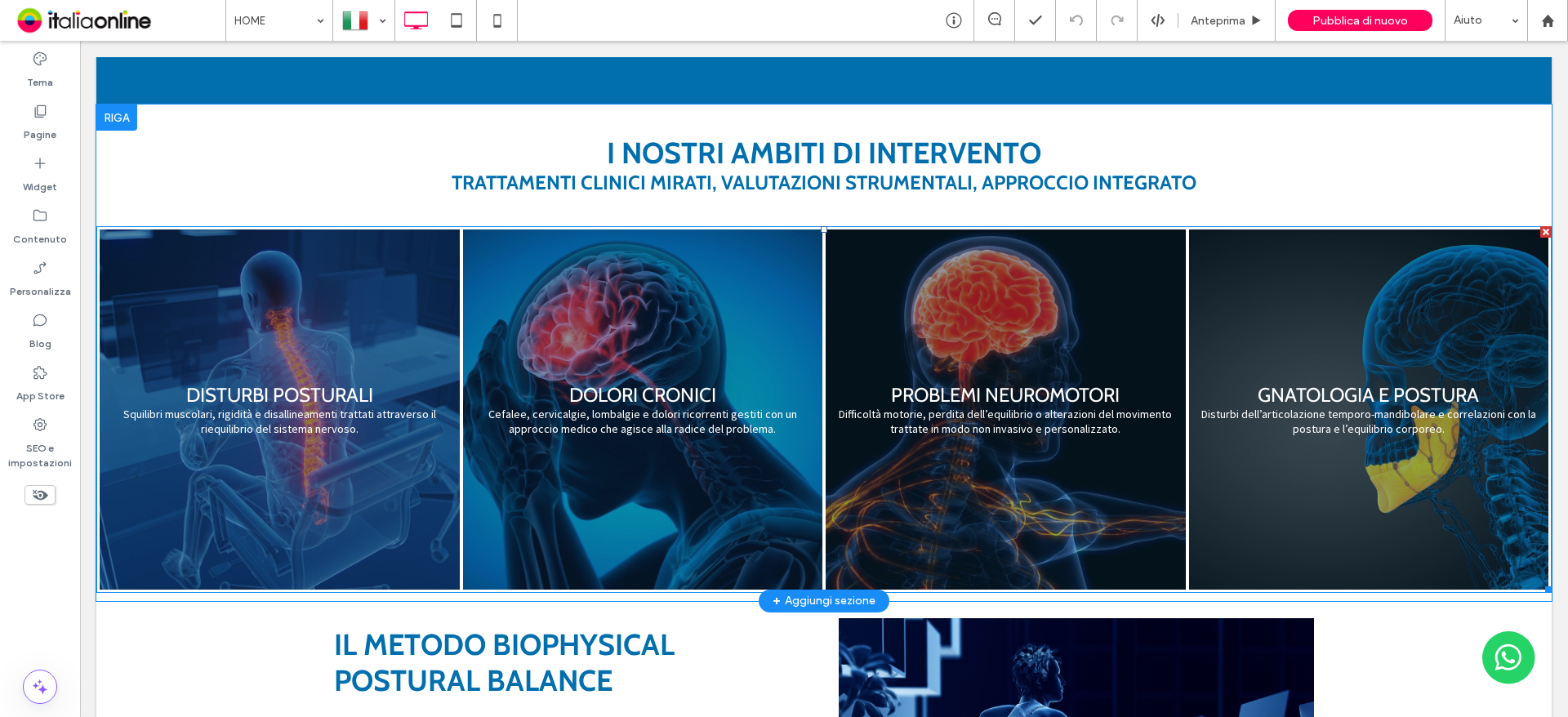
scroll to position [1143, 0]
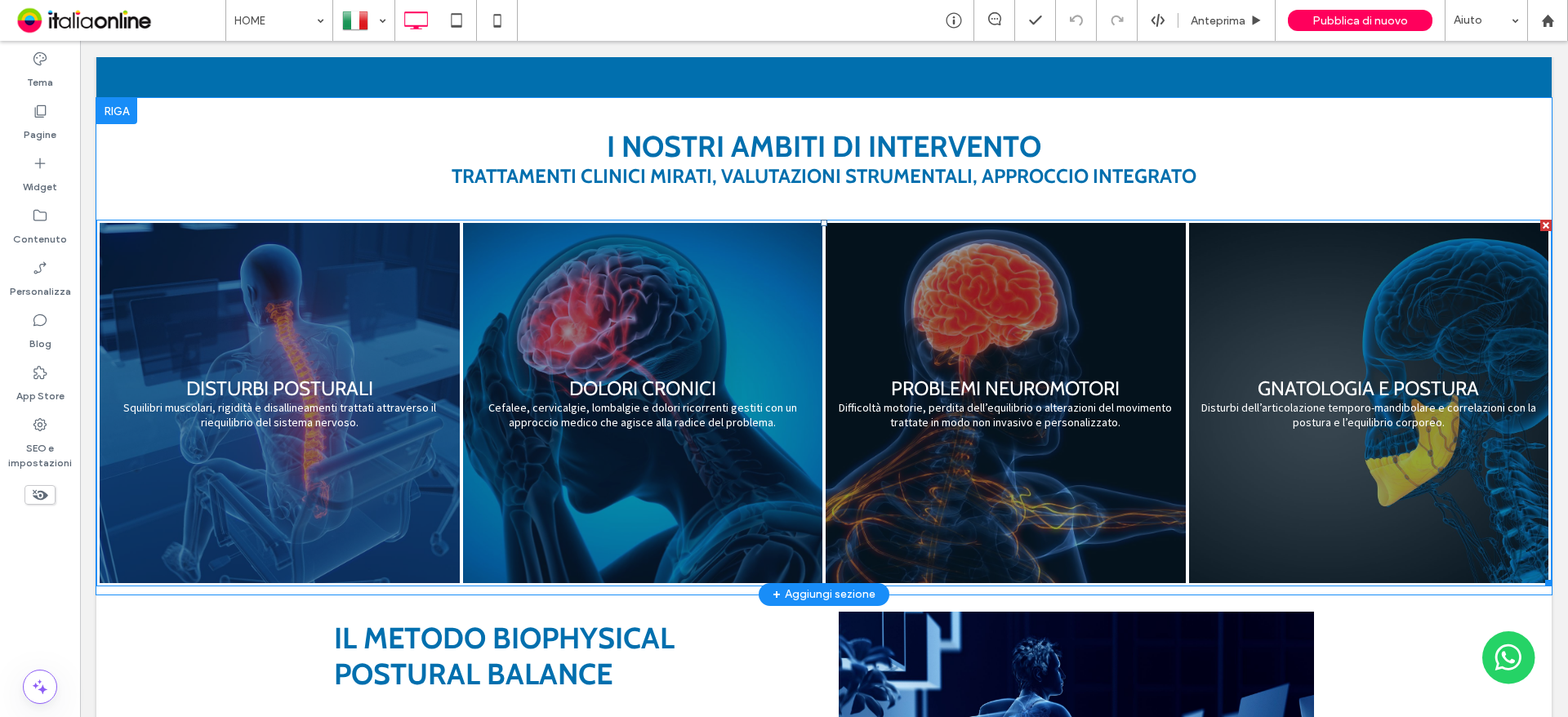
click at [803, 414] on link at bounding box center [642, 402] width 360 height 360
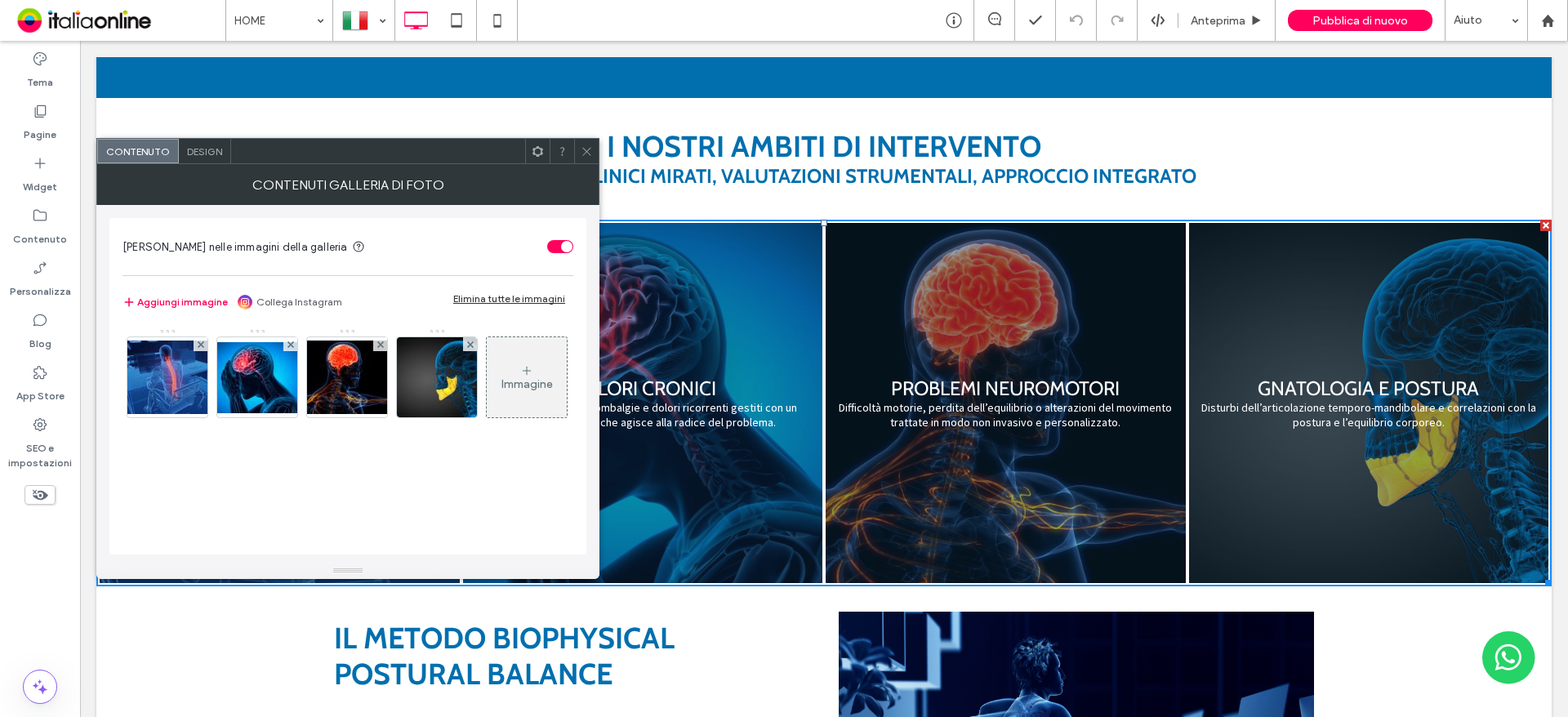
click at [502, 391] on div "Immagine" at bounding box center [528, 384] width 52 height 14
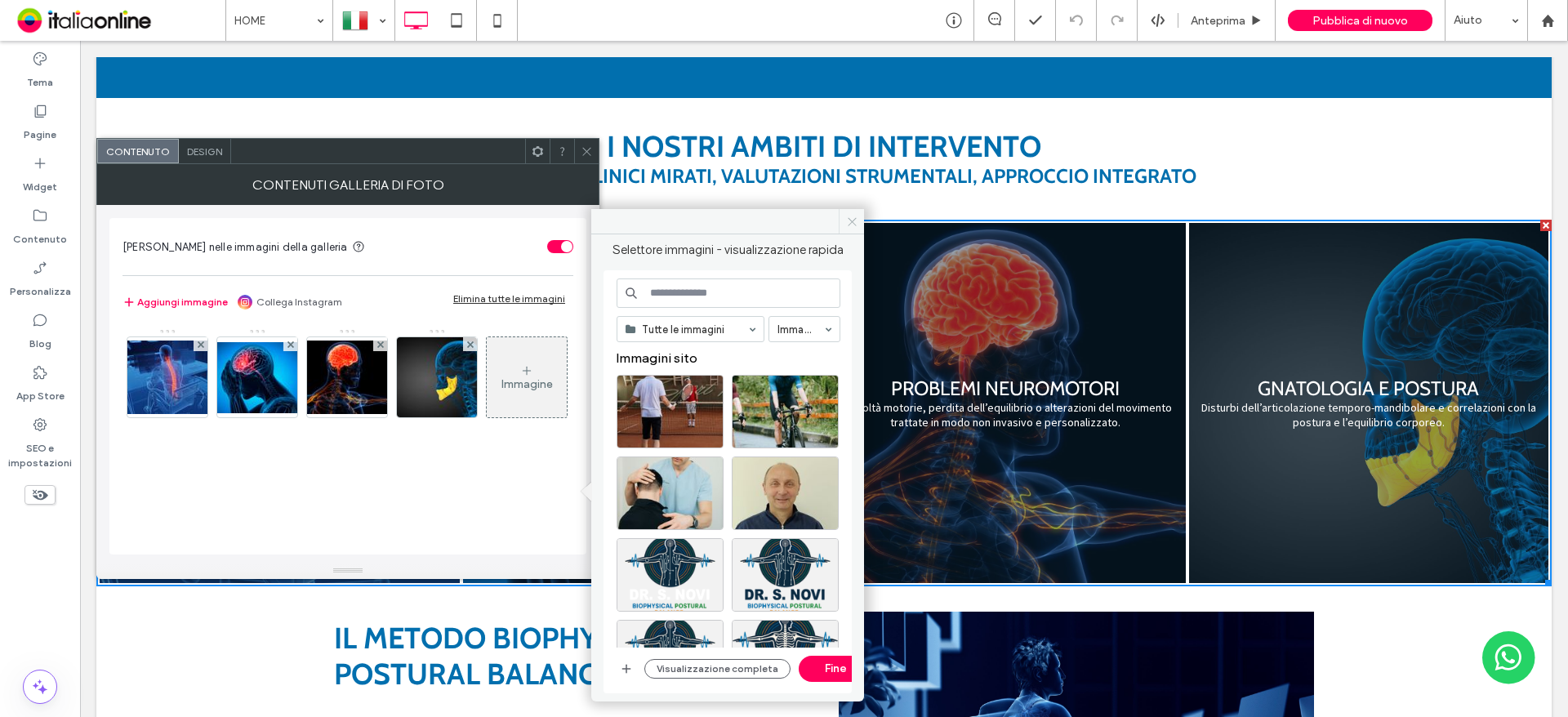
click at [856, 227] on icon at bounding box center [852, 221] width 12 height 12
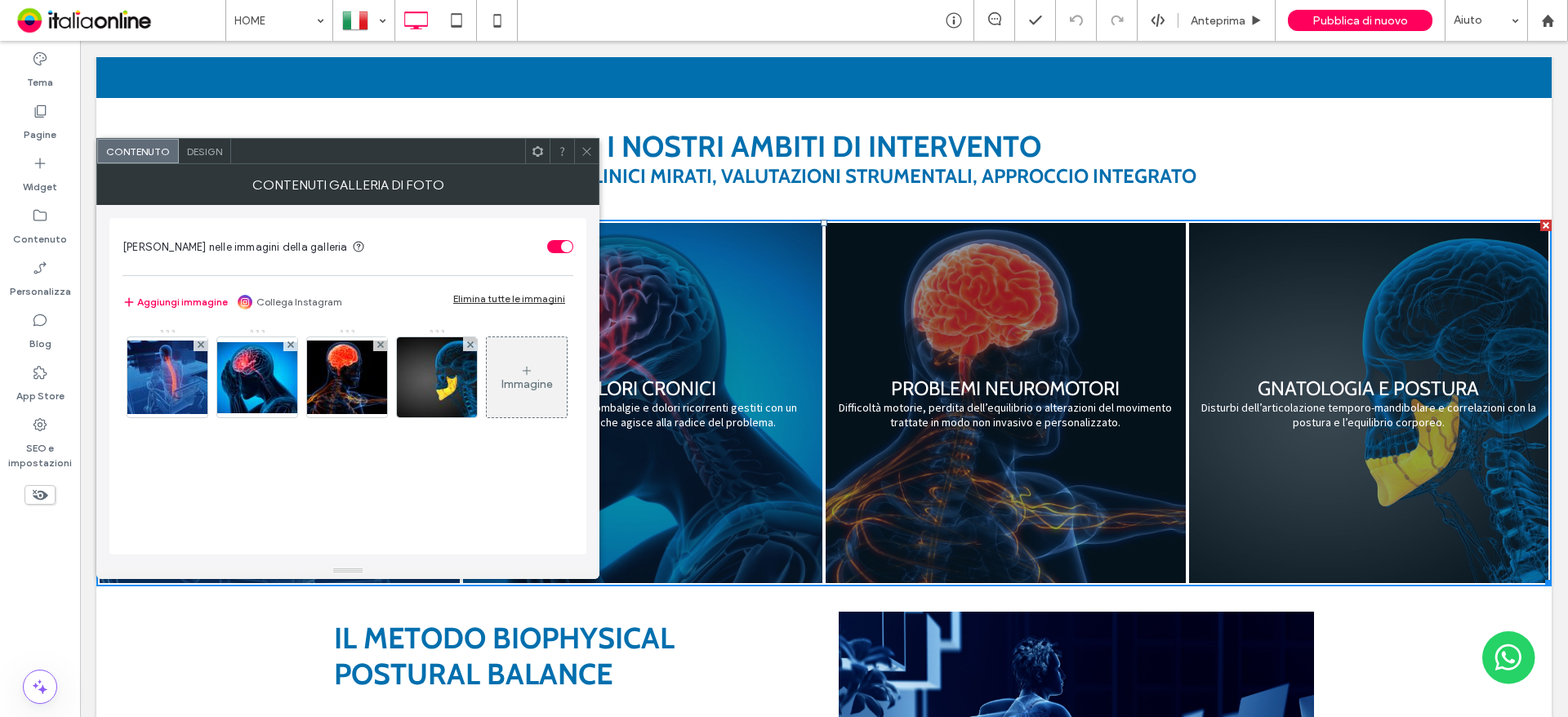
click at [594, 150] on div at bounding box center [586, 151] width 24 height 24
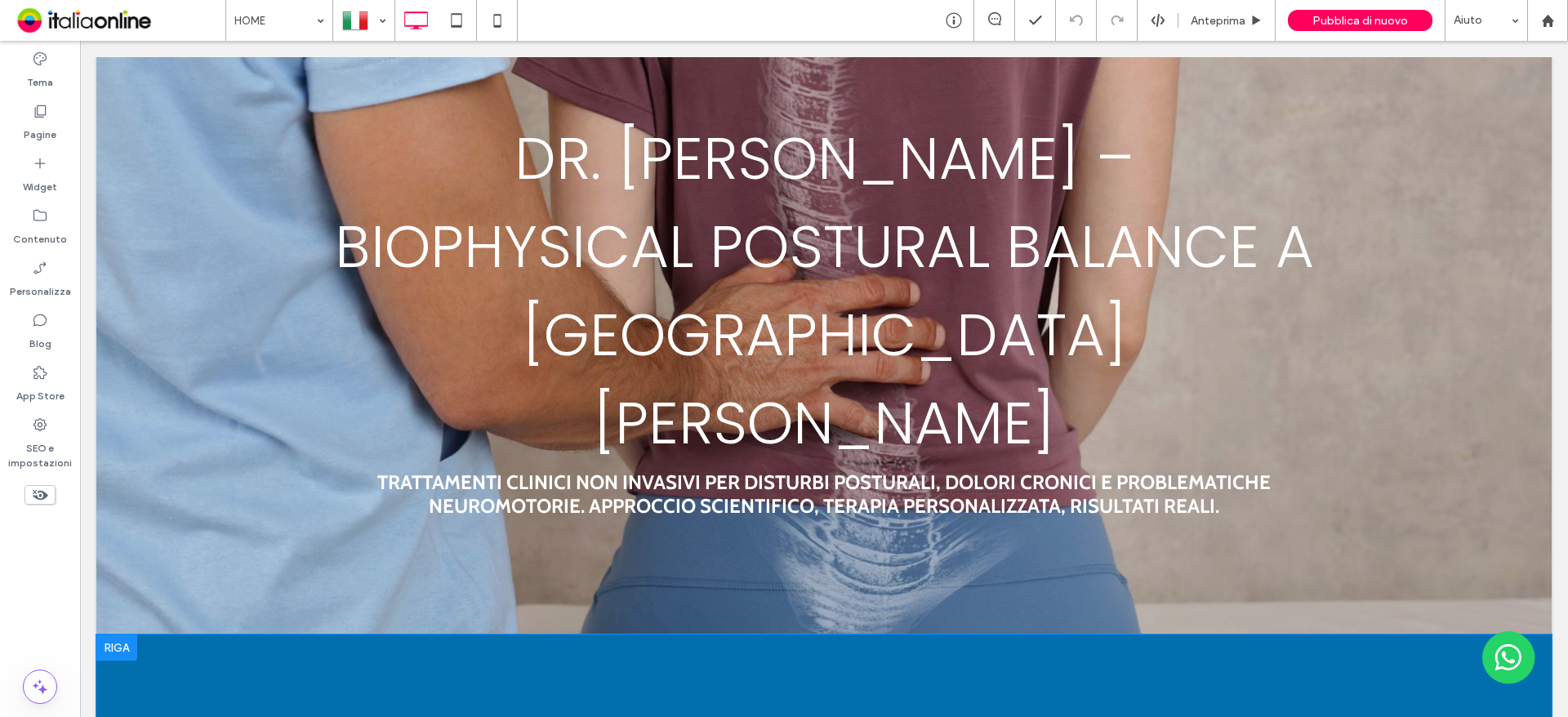
scroll to position [0, 0]
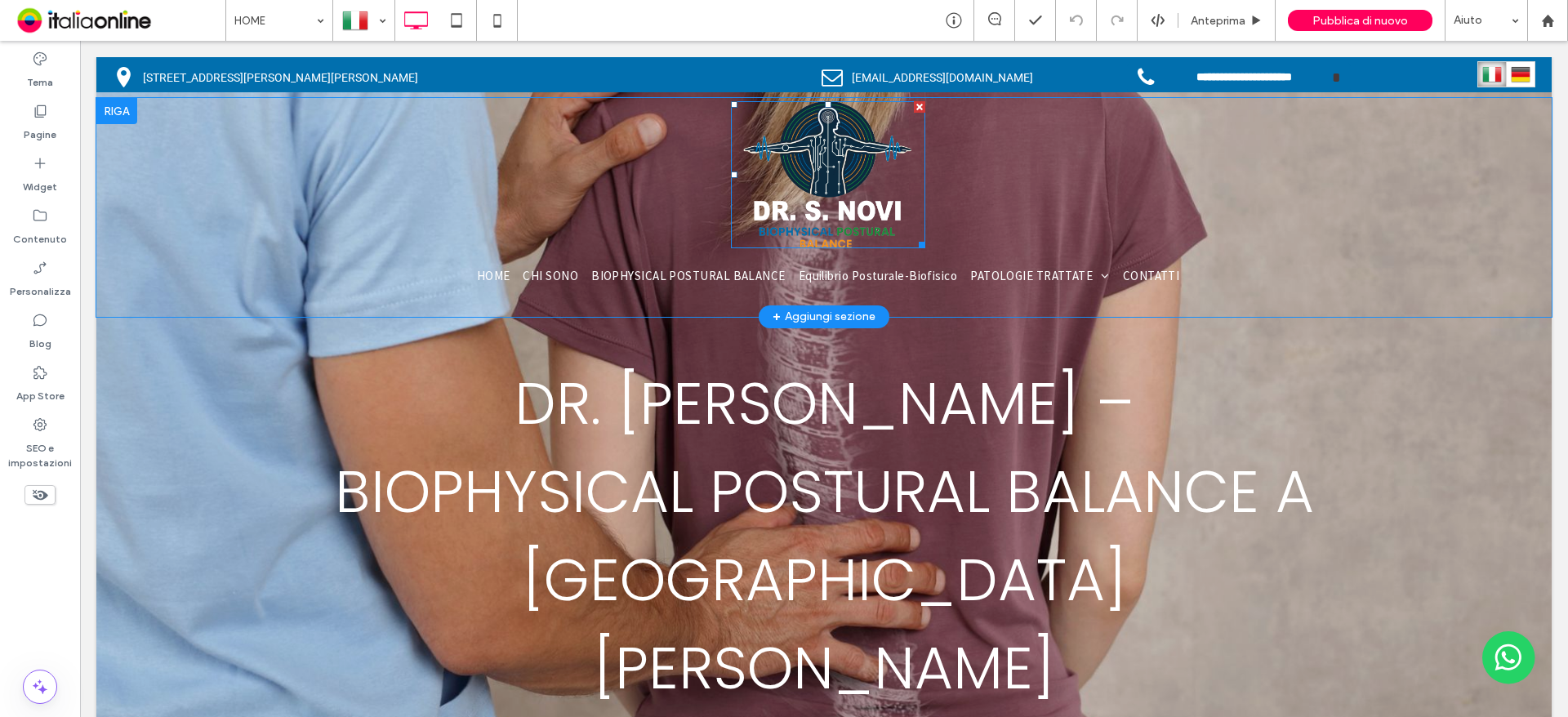
click at [824, 169] on img at bounding box center [828, 174] width 193 height 147
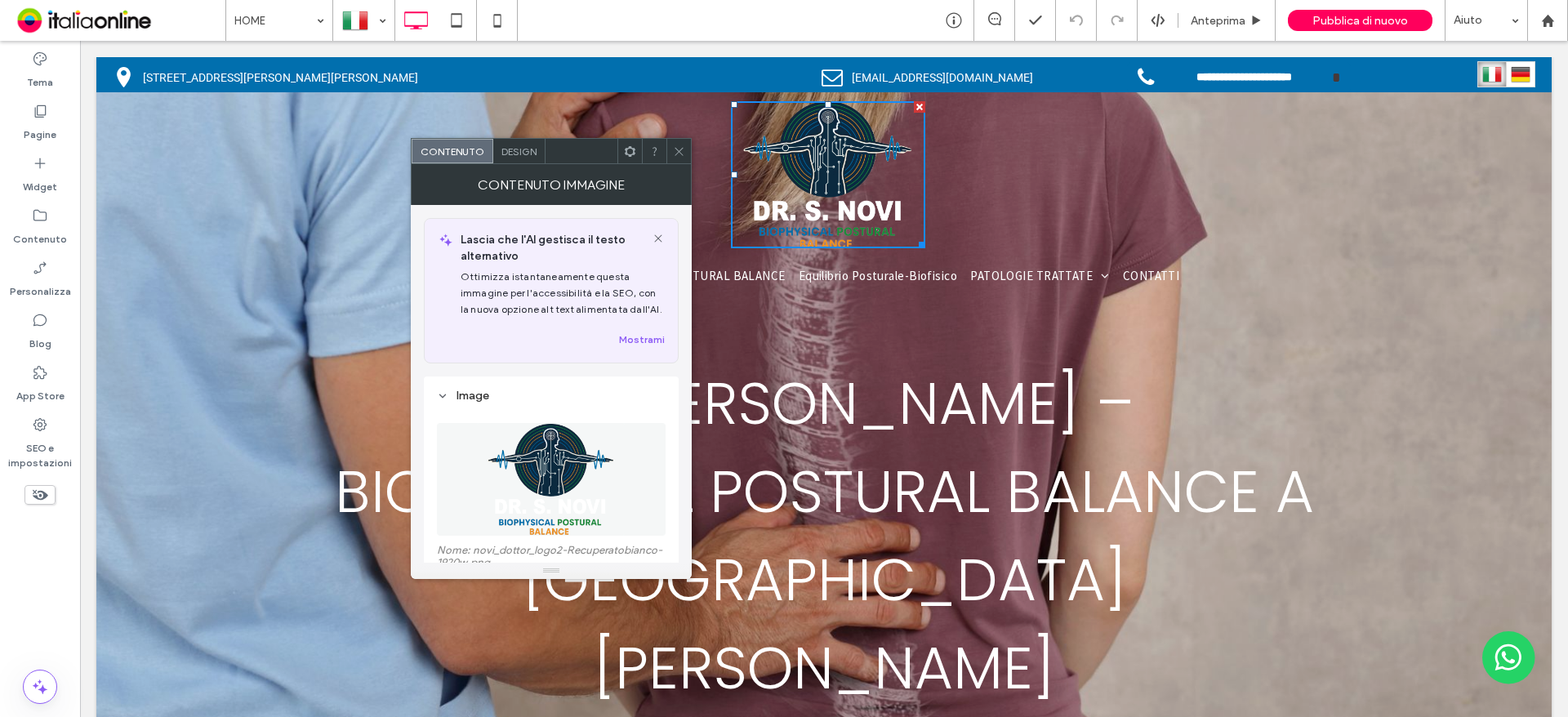
click at [682, 146] on icon at bounding box center [678, 151] width 12 height 12
